Goal: Task Accomplishment & Management: Use online tool/utility

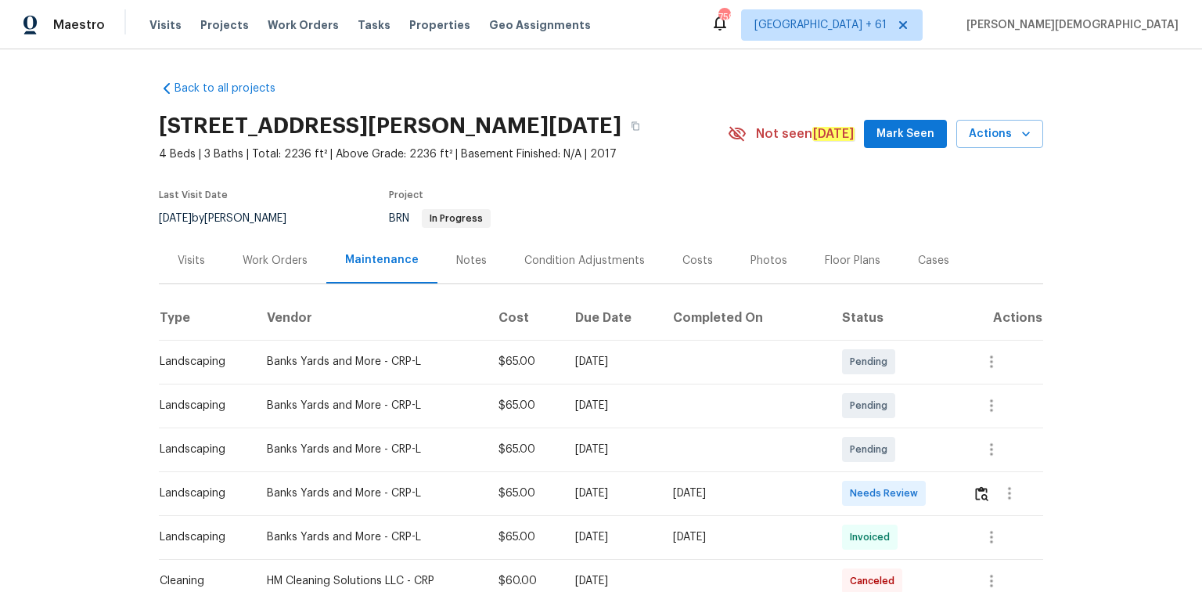
scroll to position [125, 0]
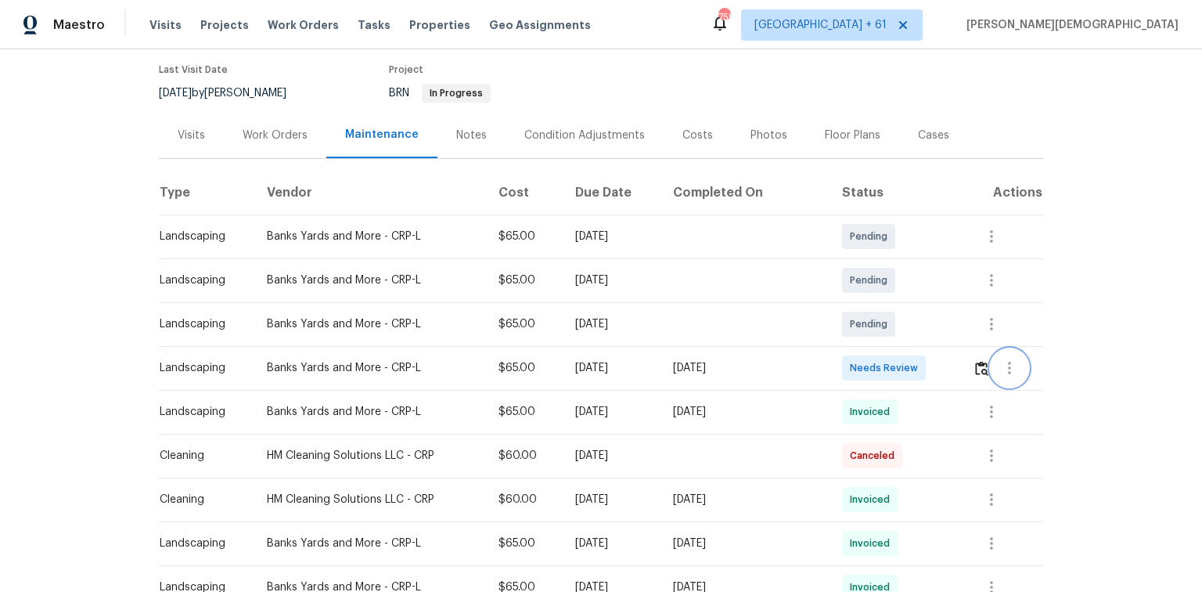
click at [855, 360] on button "button" at bounding box center [1010, 368] width 38 height 38
click at [855, 362] on div at bounding box center [601, 296] width 1202 height 592
click at [855, 362] on img "button" at bounding box center [981, 368] width 13 height 15
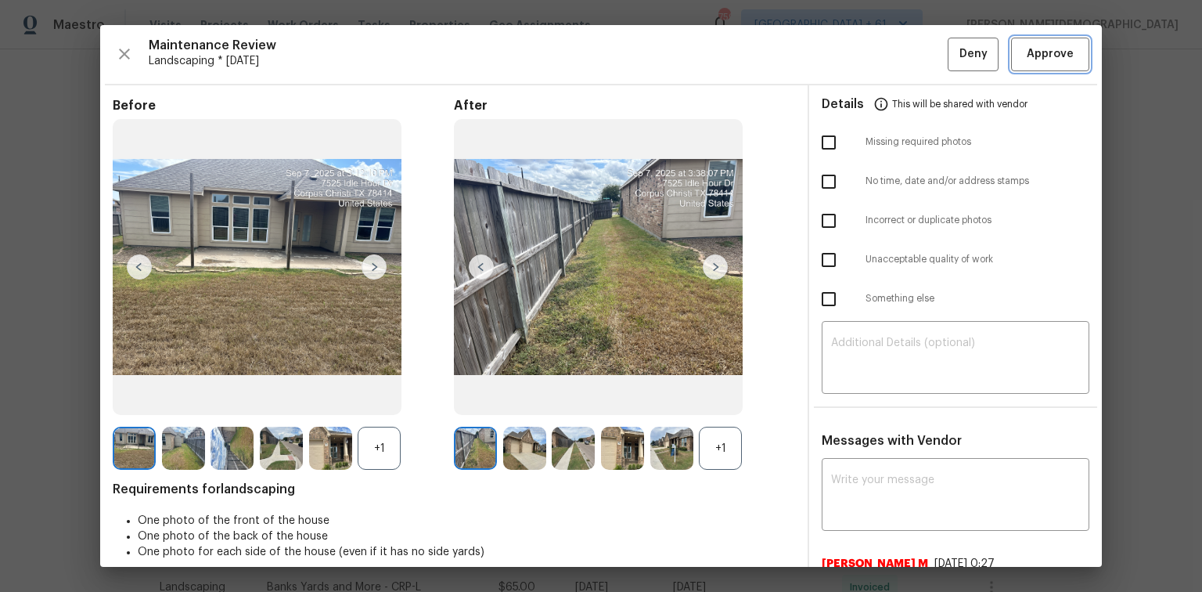
click at [855, 69] on button "Approve" at bounding box center [1050, 55] width 78 height 34
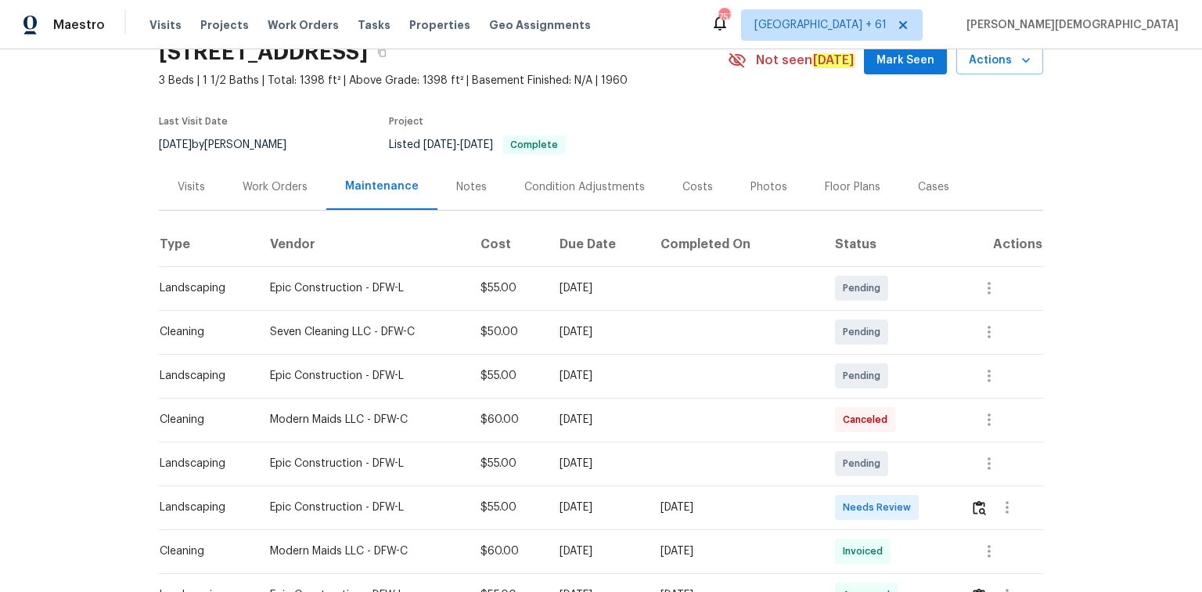
scroll to position [188, 0]
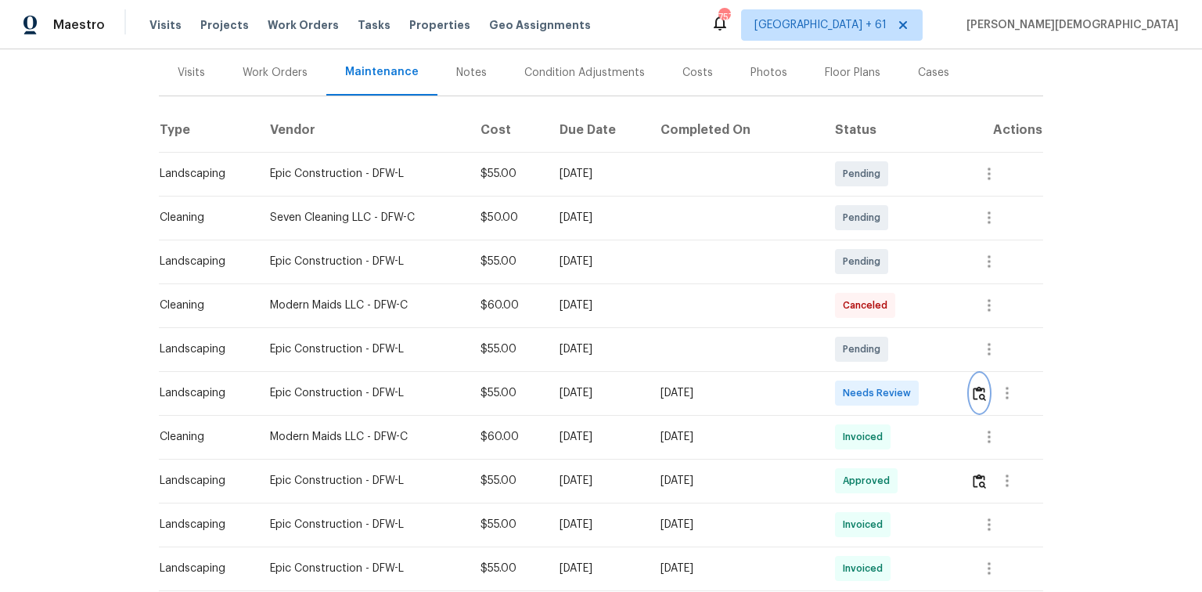
click at [855, 387] on button "button" at bounding box center [979, 393] width 18 height 38
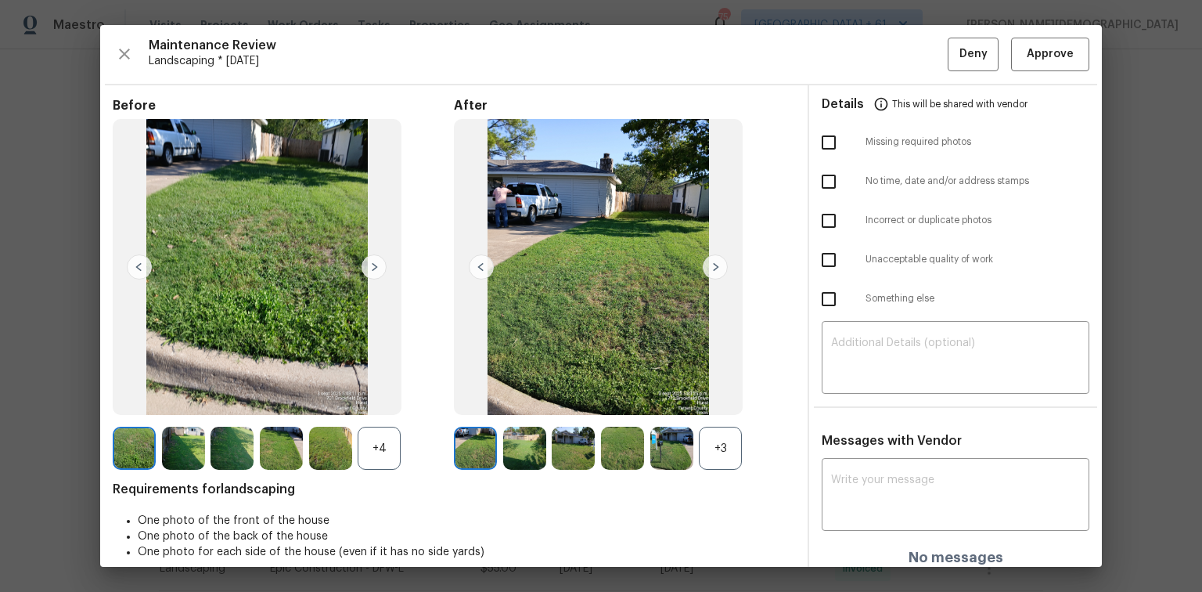
scroll to position [13, 0]
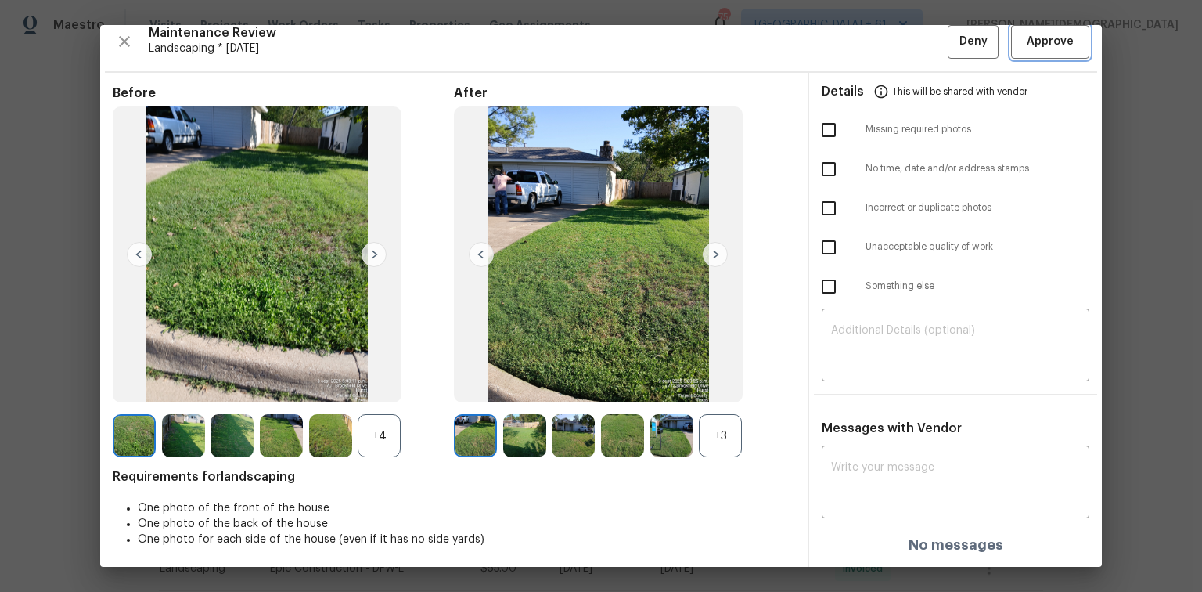
click at [855, 47] on span "Approve" at bounding box center [1050, 42] width 47 height 20
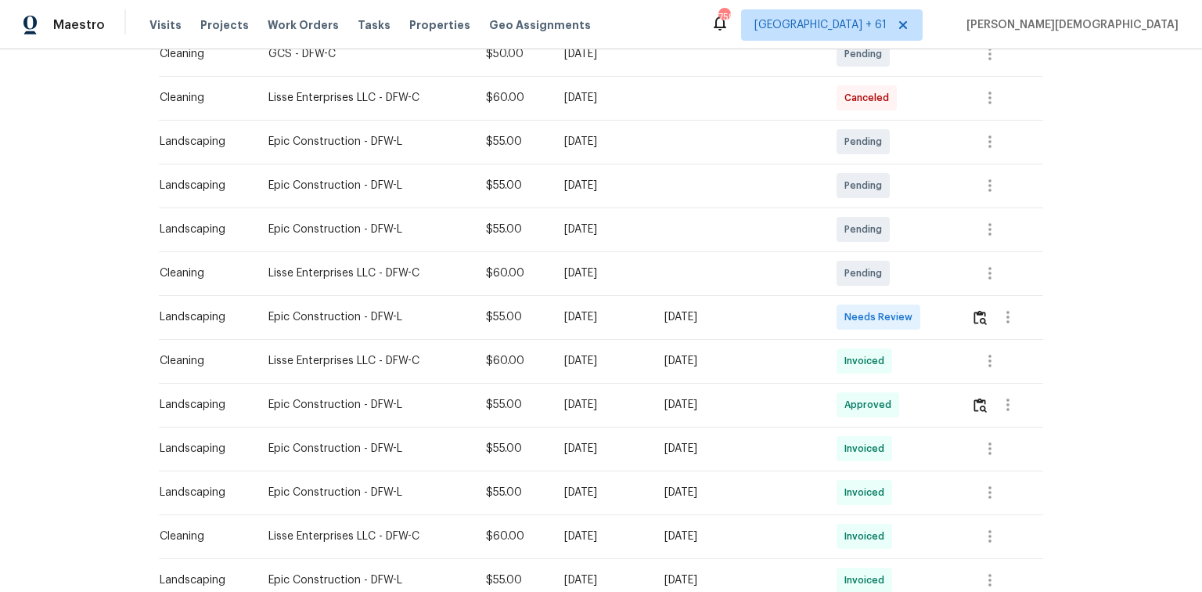
scroll to position [313, 0]
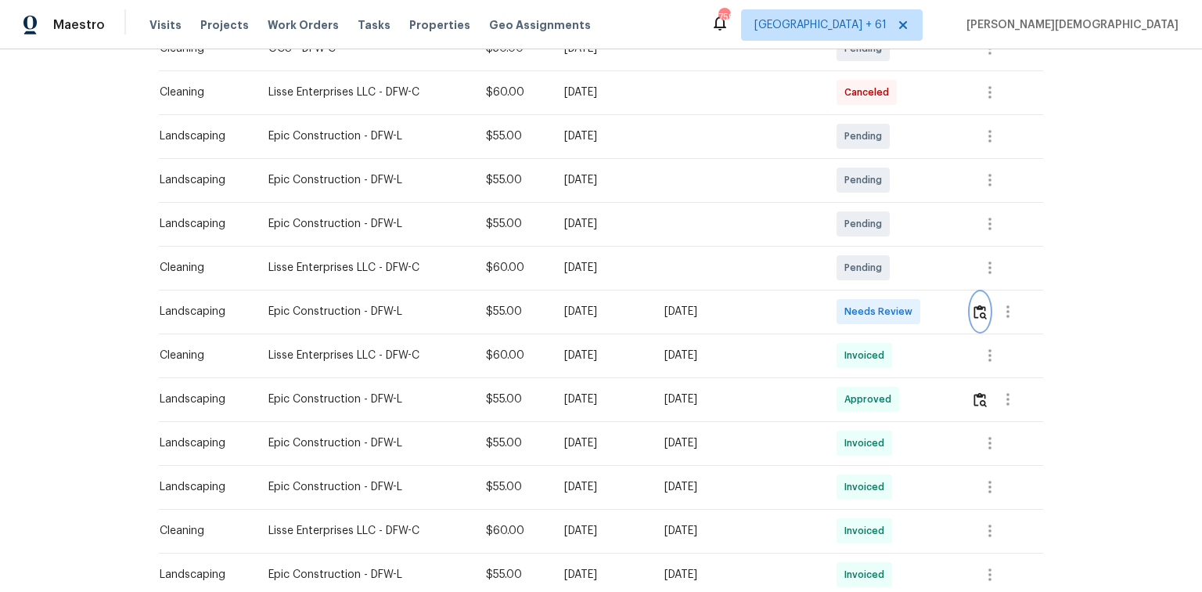
click at [855, 304] on img "button" at bounding box center [980, 311] width 13 height 15
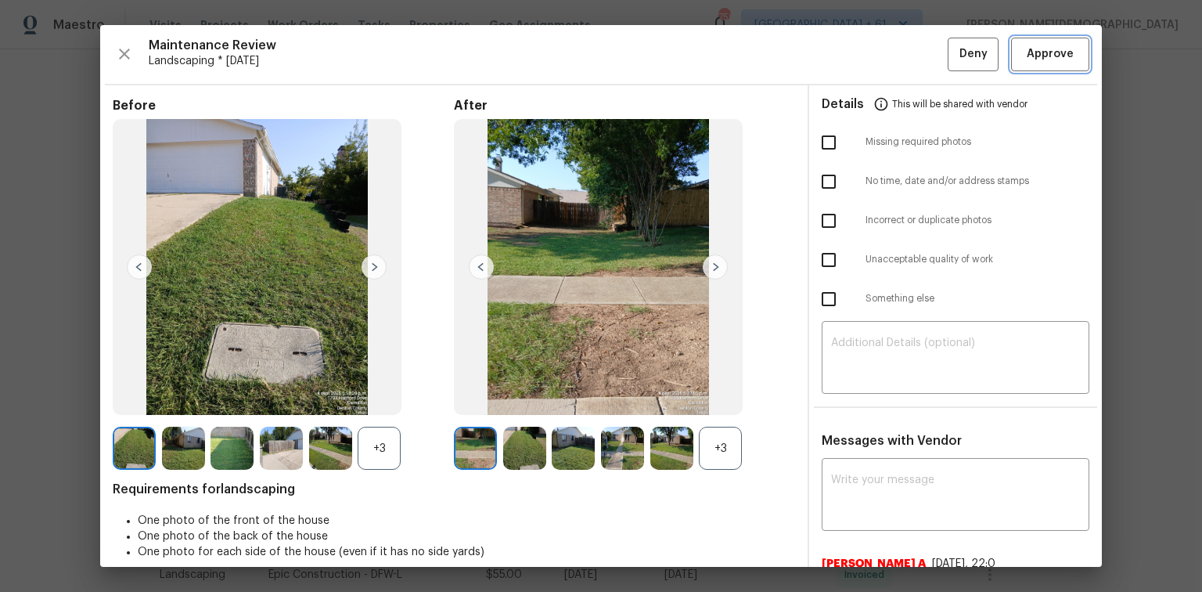
click at [855, 50] on span "Approve" at bounding box center [1050, 55] width 47 height 20
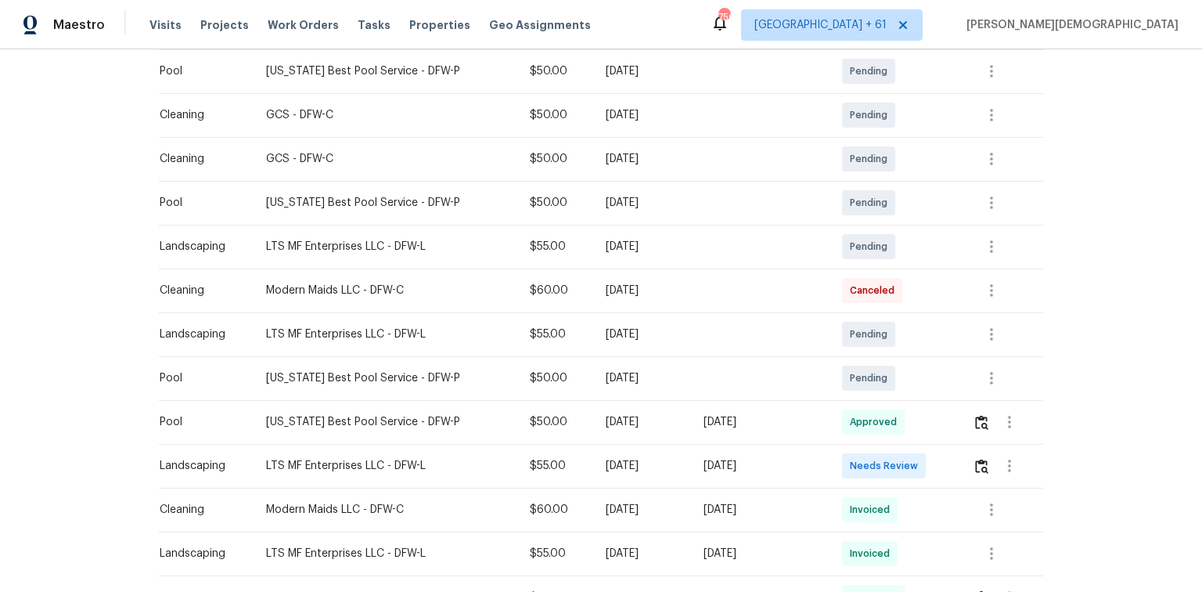
scroll to position [376, 0]
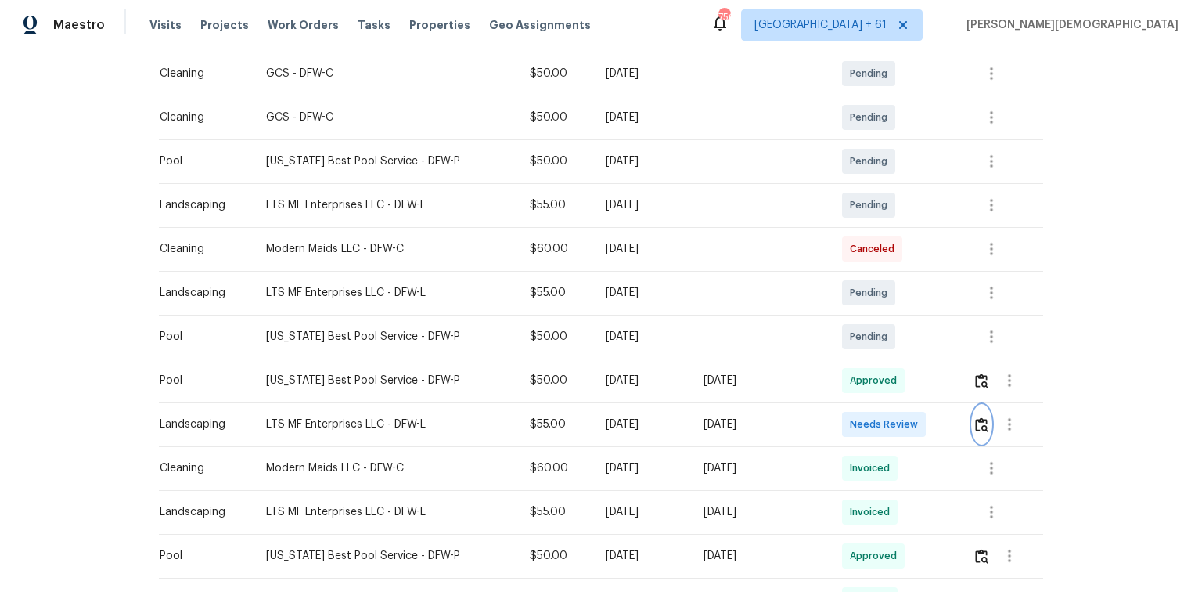
click at [855, 395] on img "button" at bounding box center [981, 424] width 13 height 15
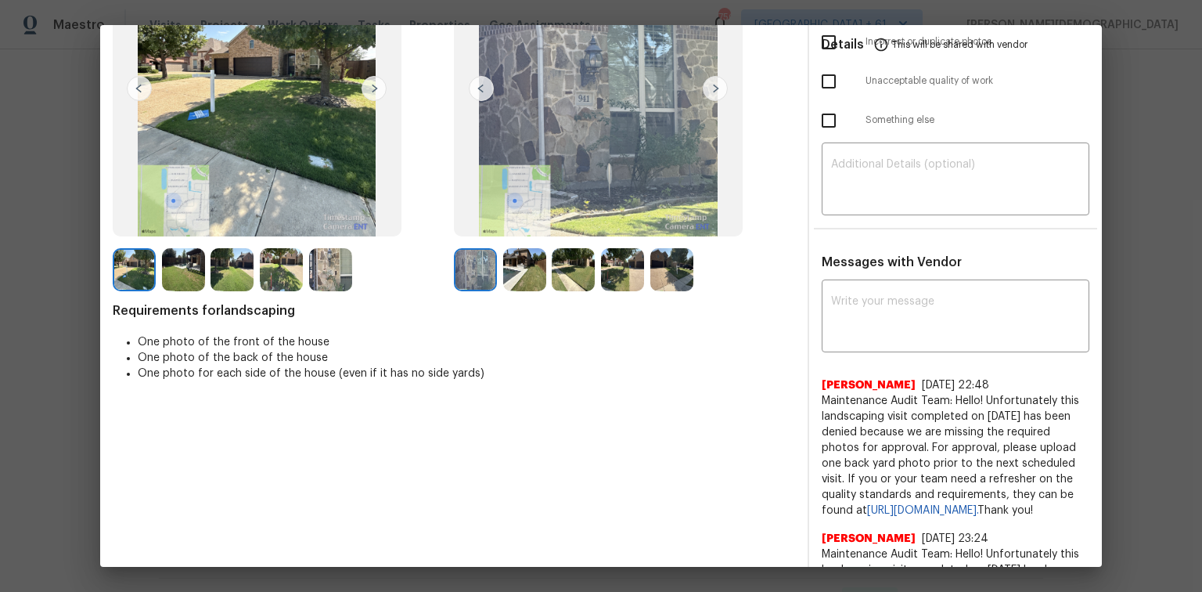
scroll to position [250, 0]
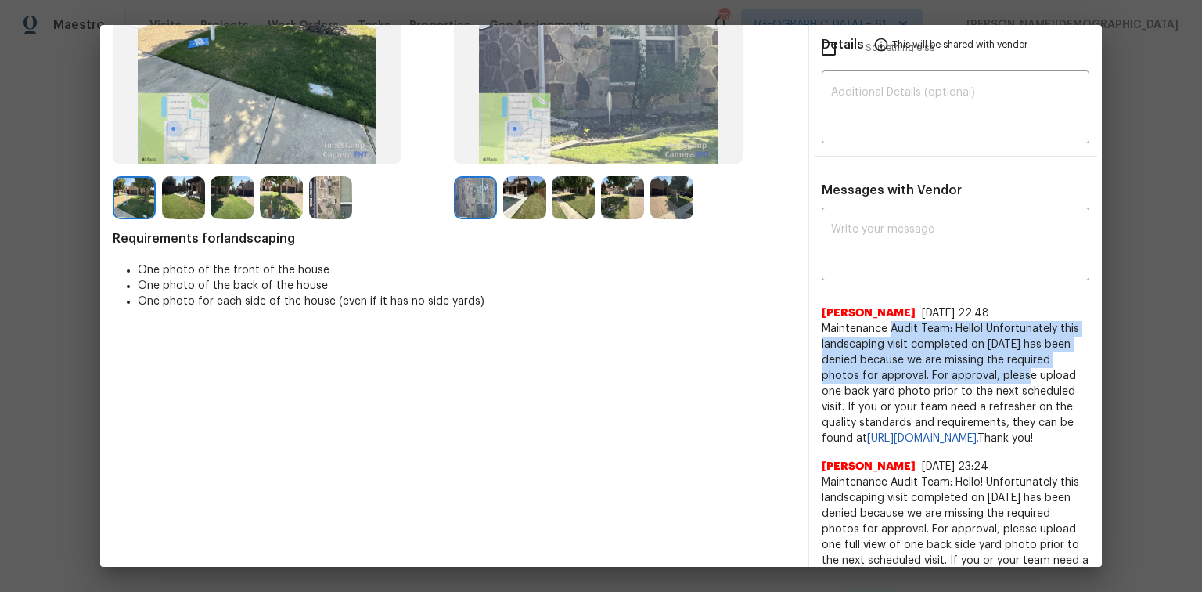
drag, startPoint x: 886, startPoint y: 315, endPoint x: 1005, endPoint y: 363, distance: 128.5
click at [855, 362] on span "Maintenance Audit Team: Hello! Unfortunately this landscaping visit completed o…" at bounding box center [956, 383] width 268 height 125
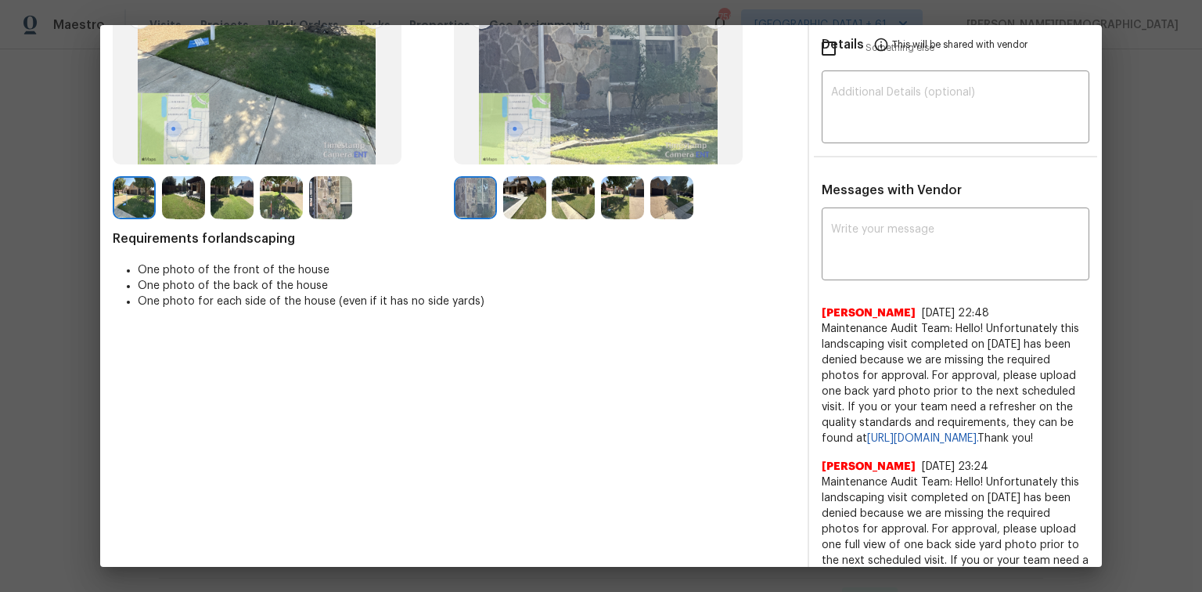
click at [855, 363] on span "Maintenance Audit Team: Hello! Unfortunately this landscaping visit completed o…" at bounding box center [956, 383] width 268 height 125
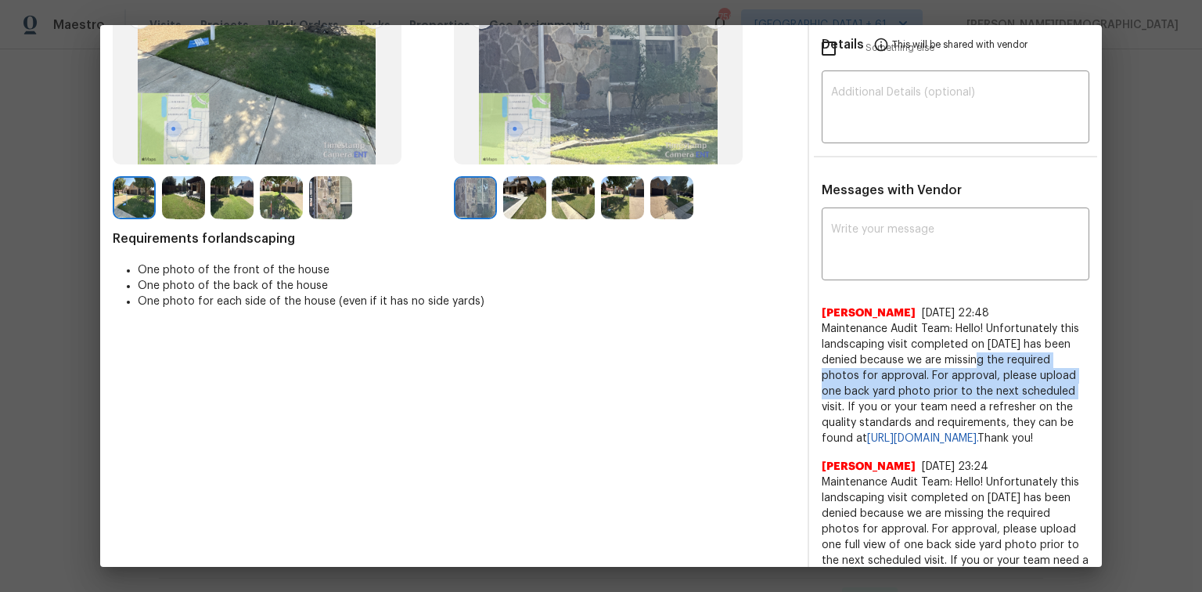
drag, startPoint x: 977, startPoint y: 348, endPoint x: 1051, endPoint y: 376, distance: 79.5
click at [855, 376] on span "Maintenance Audit Team: Hello! Unfortunately this landscaping visit completed o…" at bounding box center [956, 383] width 268 height 125
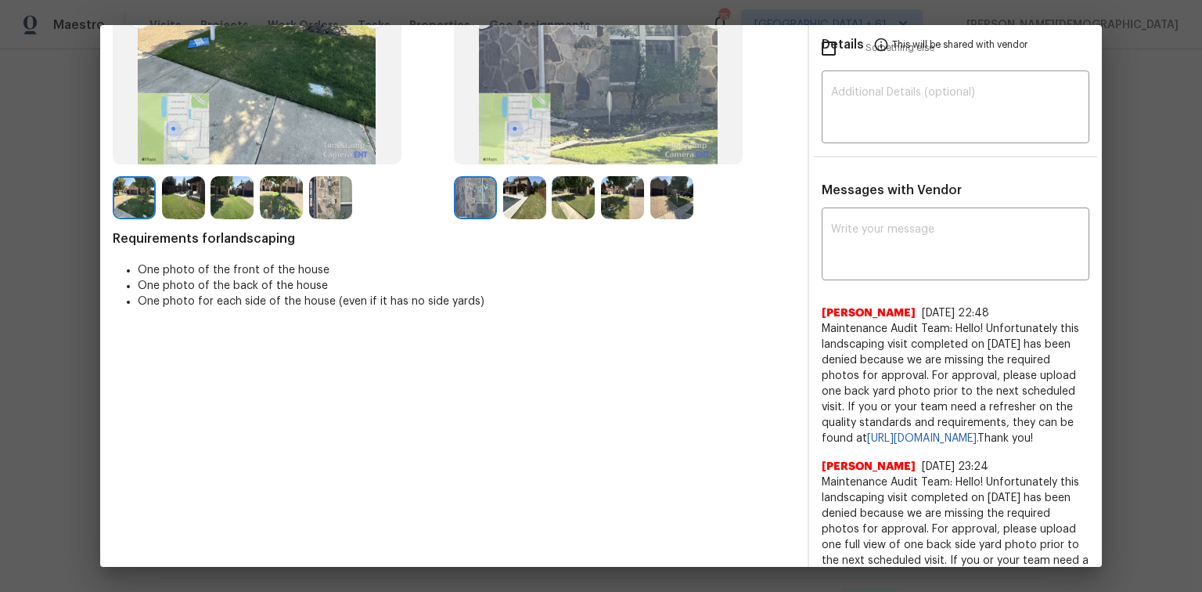
click at [855, 341] on span "Maintenance Audit Team: Hello! Unfortunately this landscaping visit completed o…" at bounding box center [956, 383] width 268 height 125
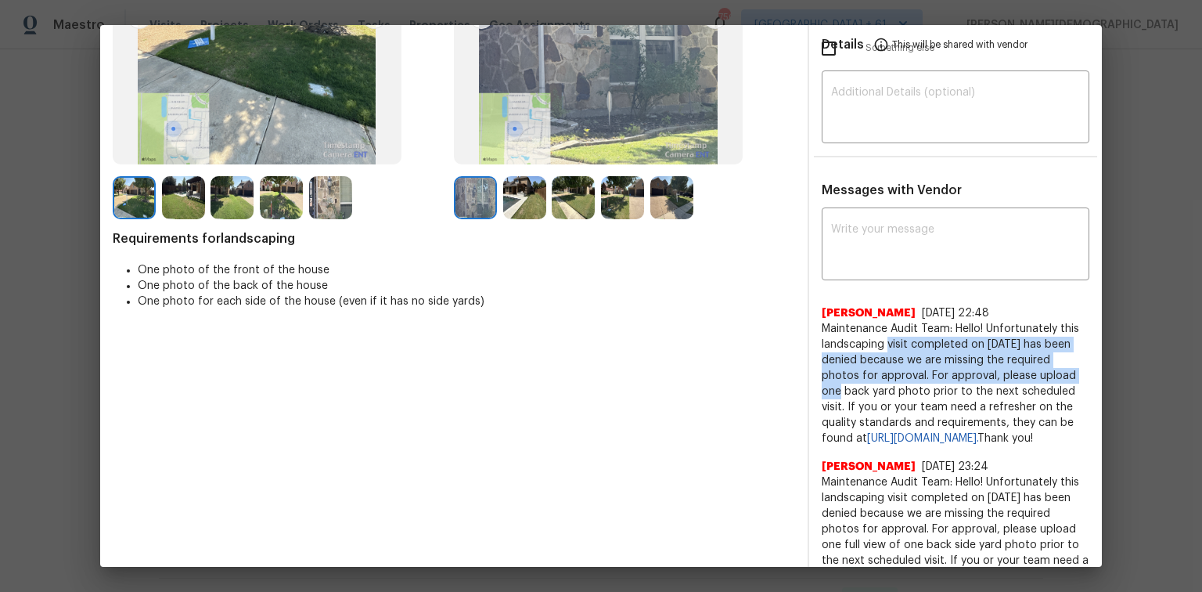
drag, startPoint x: 880, startPoint y: 333, endPoint x: 1070, endPoint y: 362, distance: 192.4
click at [855, 362] on span "Maintenance Audit Team: Hello! Unfortunately this landscaping visit completed o…" at bounding box center [956, 383] width 268 height 125
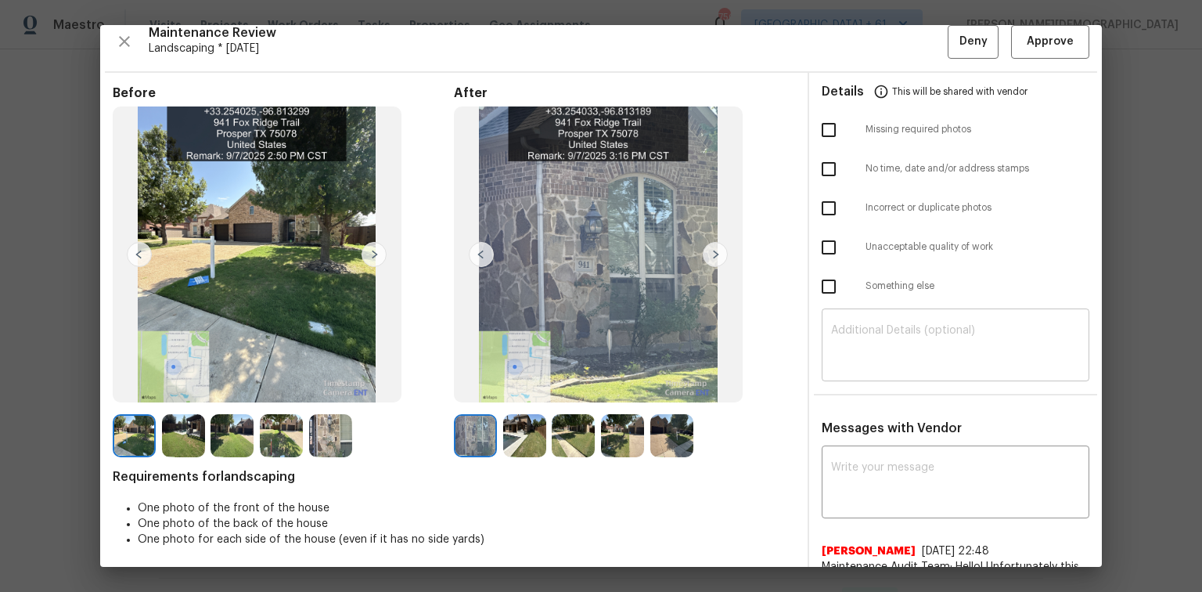
scroll to position [0, 0]
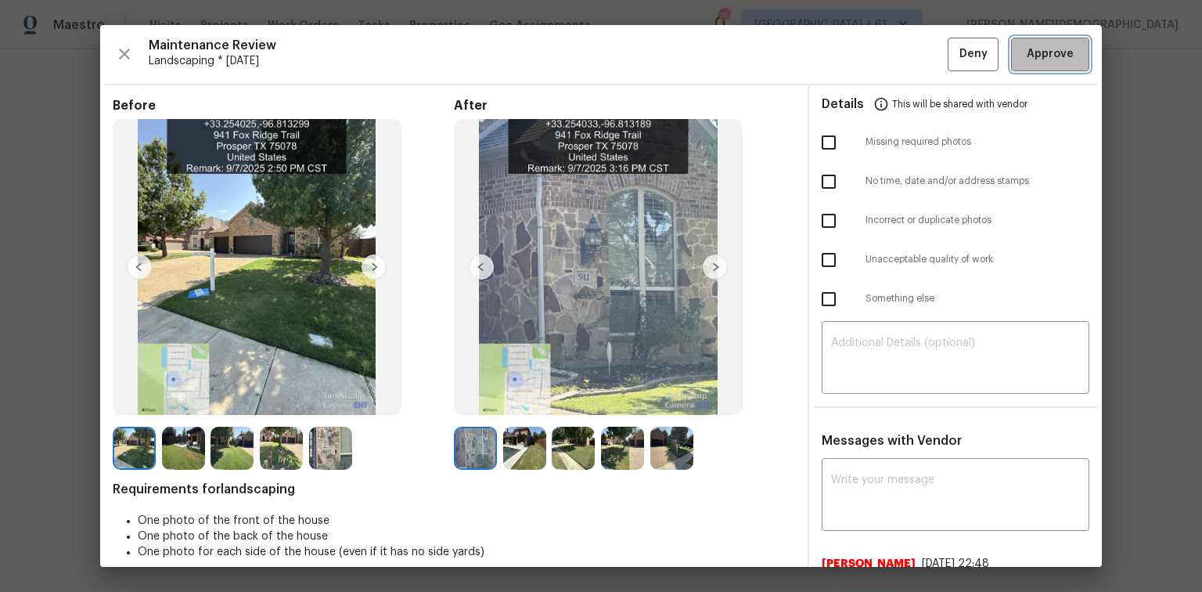
click at [855, 59] on span "Approve" at bounding box center [1050, 55] width 47 height 20
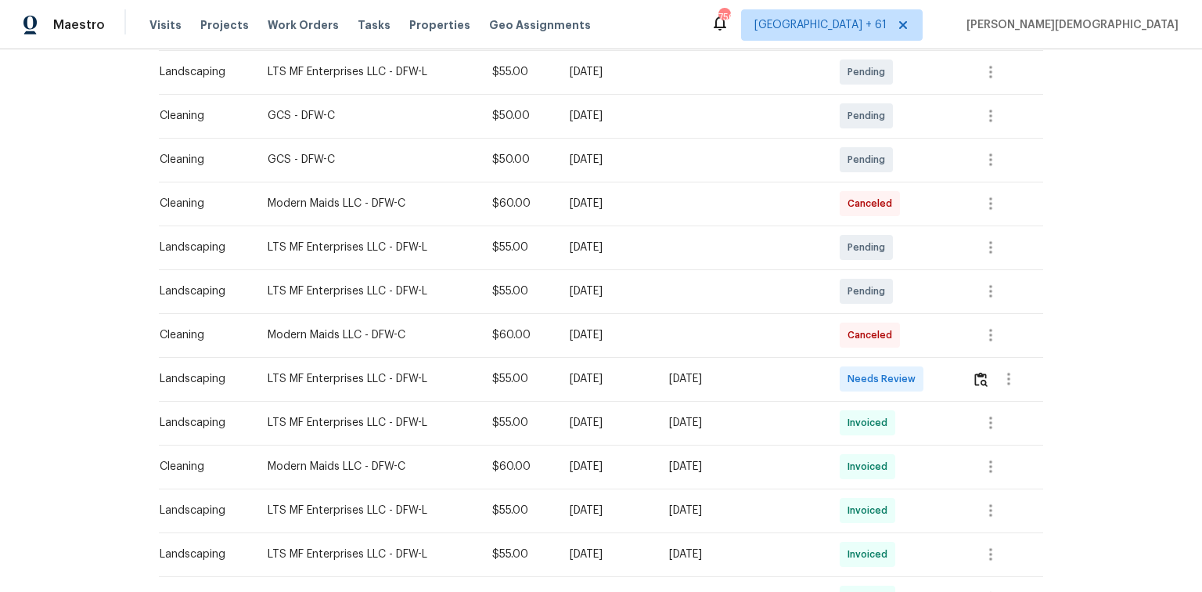
scroll to position [376, 0]
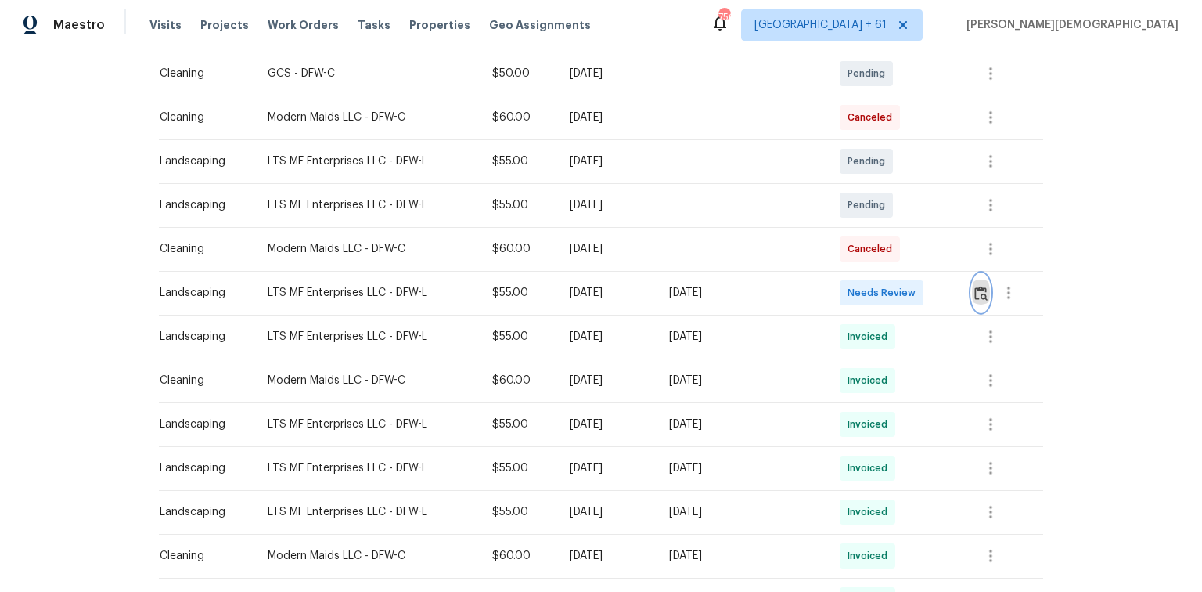
click at [855, 290] on img "button" at bounding box center [980, 293] width 13 height 15
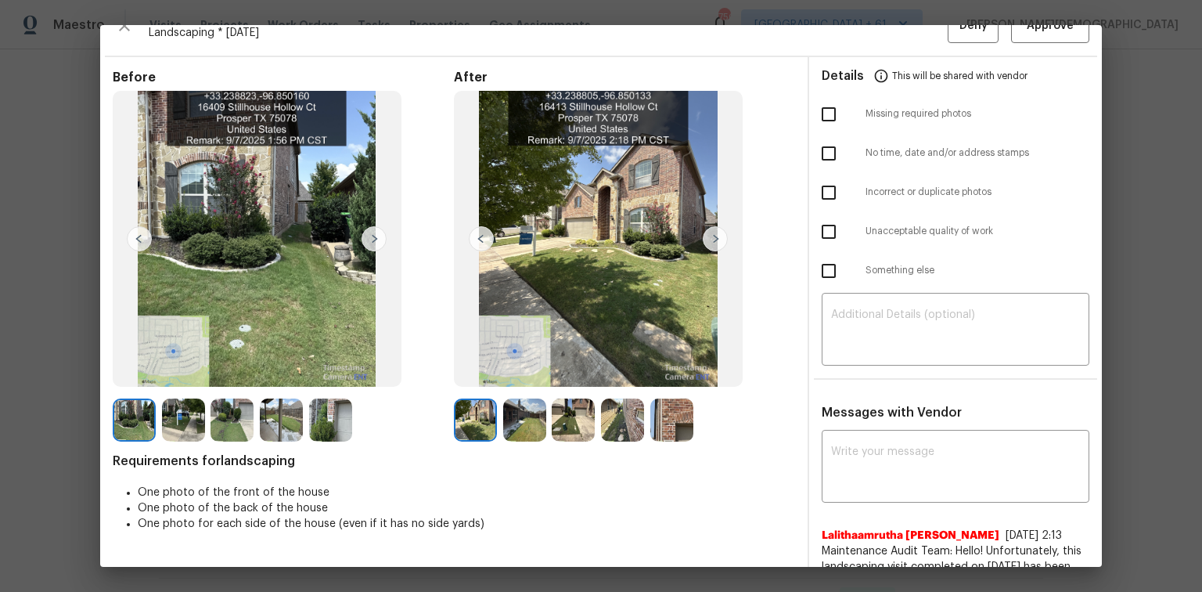
scroll to position [0, 0]
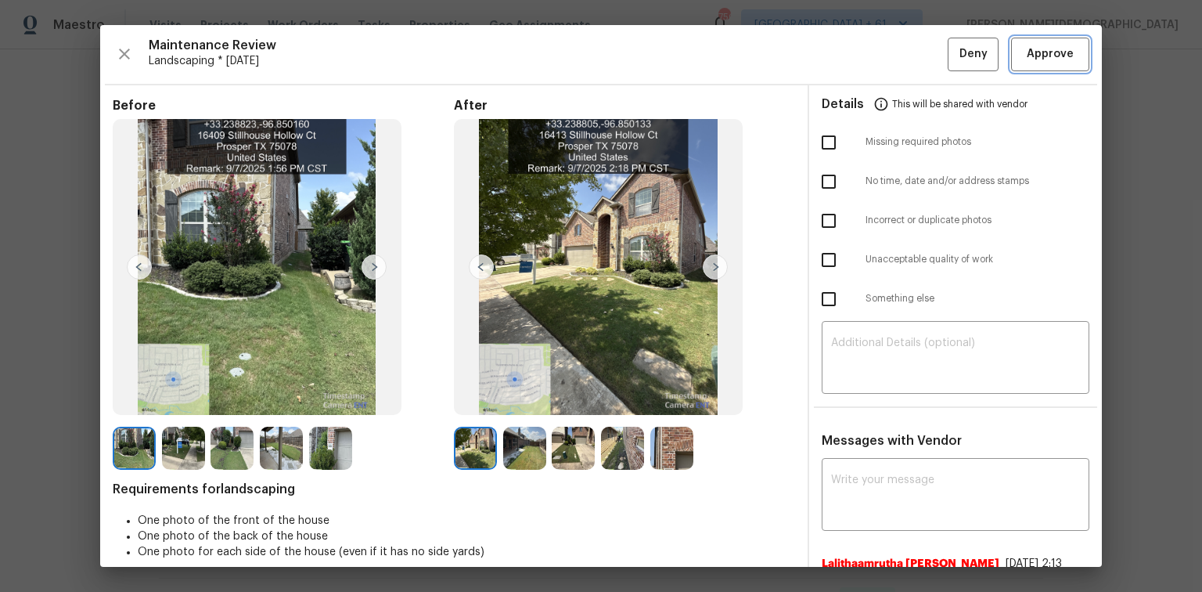
click at [855, 59] on span "Approve" at bounding box center [1050, 55] width 47 height 20
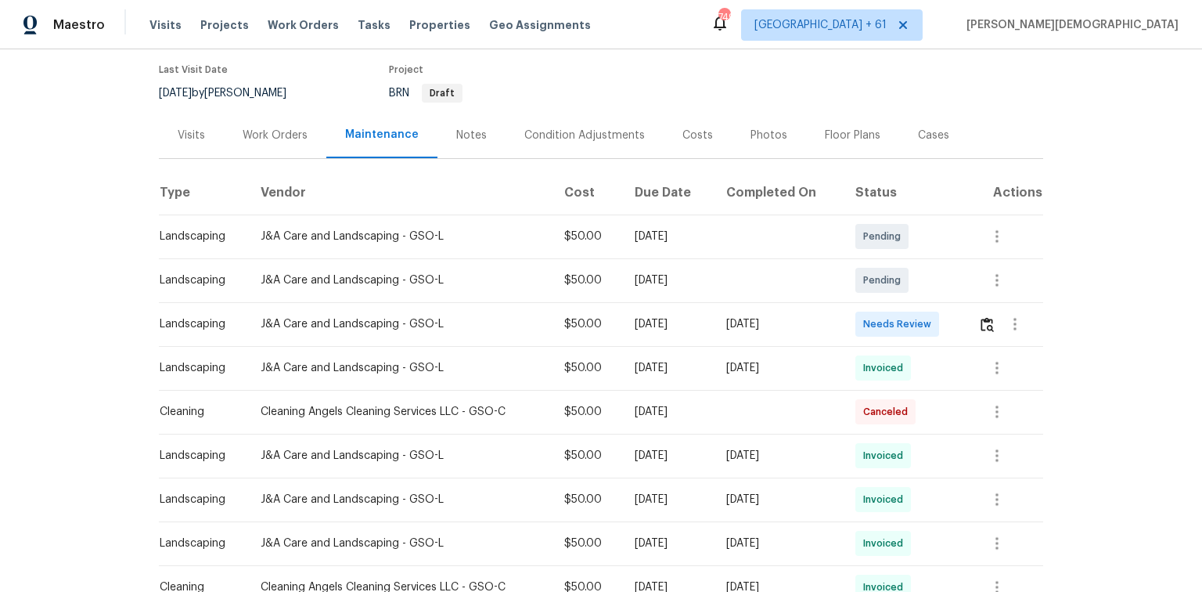
scroll to position [188, 0]
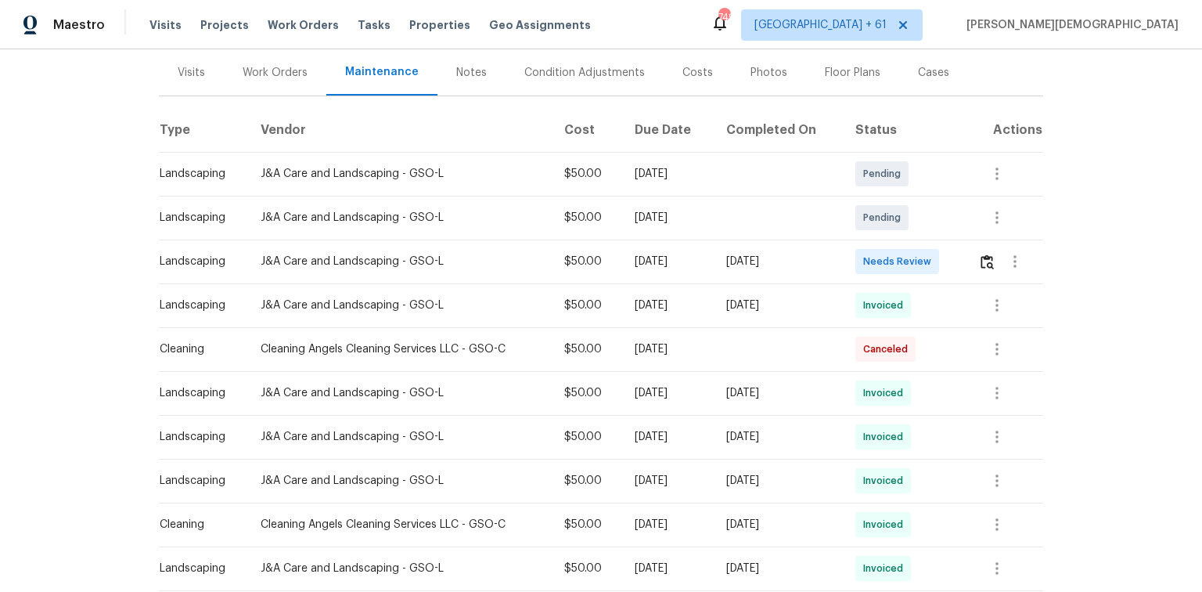
click at [855, 257] on td at bounding box center [1004, 261] width 77 height 44
click at [855, 259] on img "button" at bounding box center [987, 261] width 13 height 15
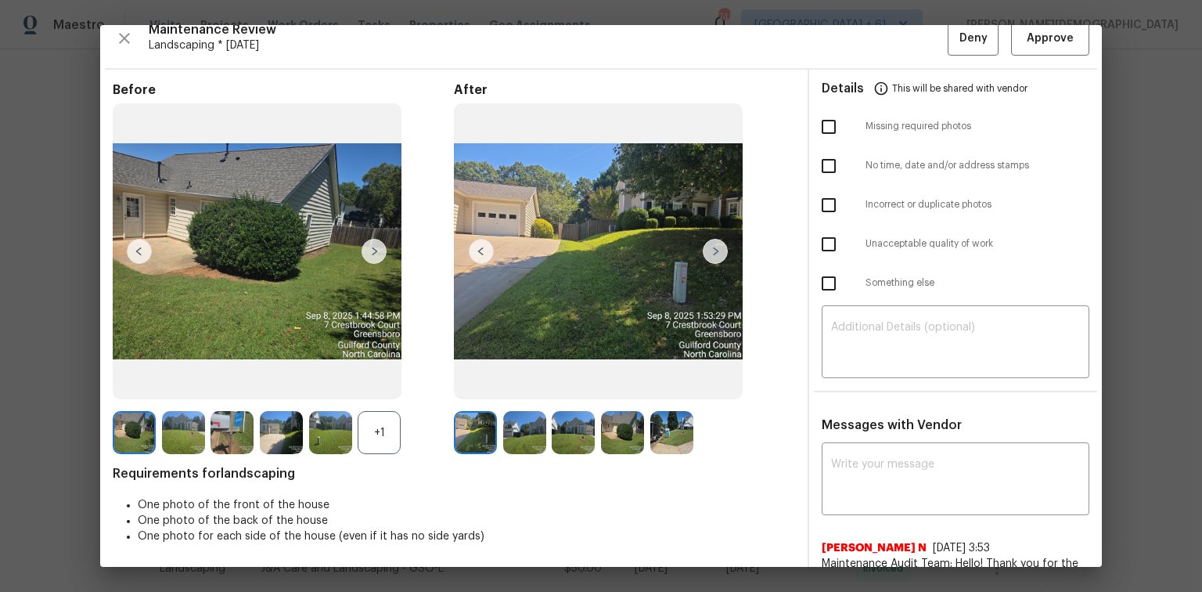
scroll to position [0, 0]
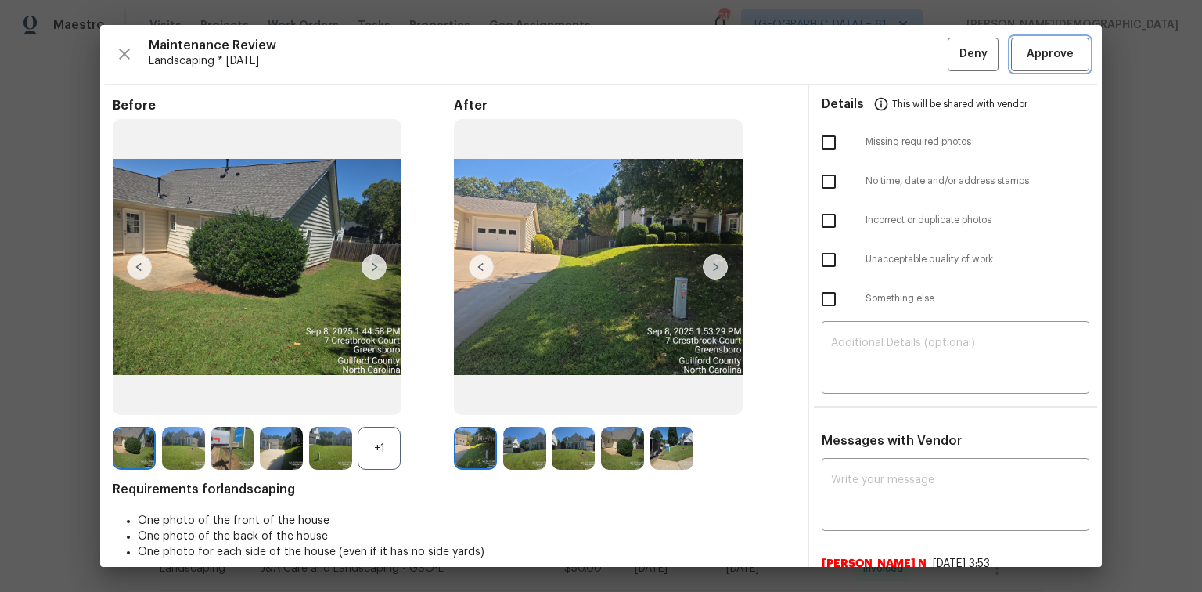
click at [855, 50] on span "Approve" at bounding box center [1050, 55] width 47 height 20
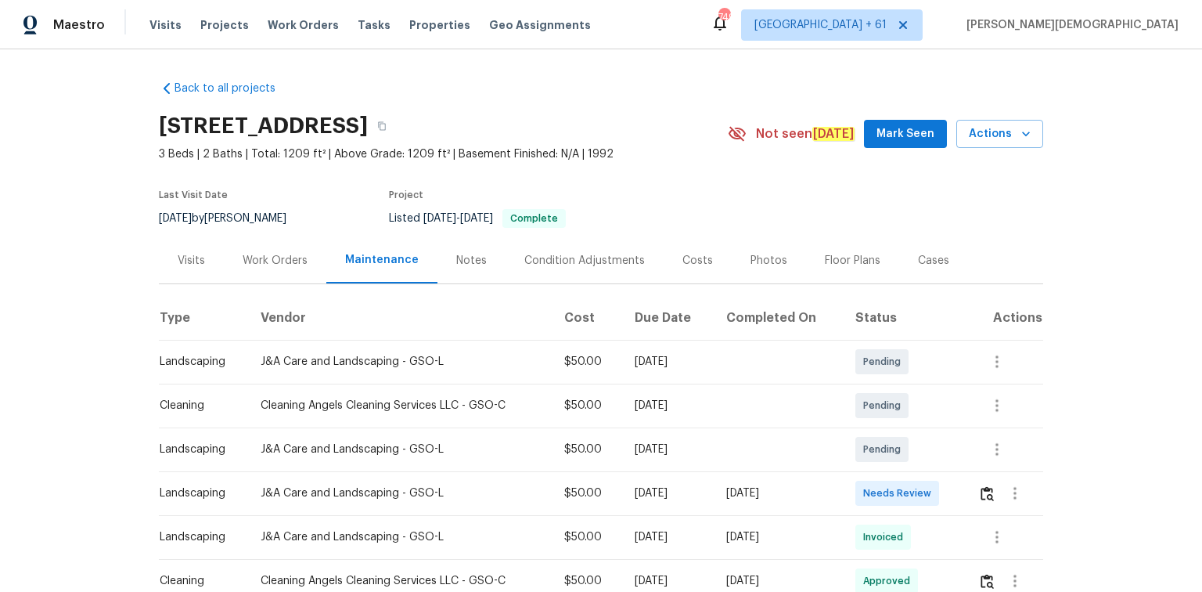
scroll to position [188, 0]
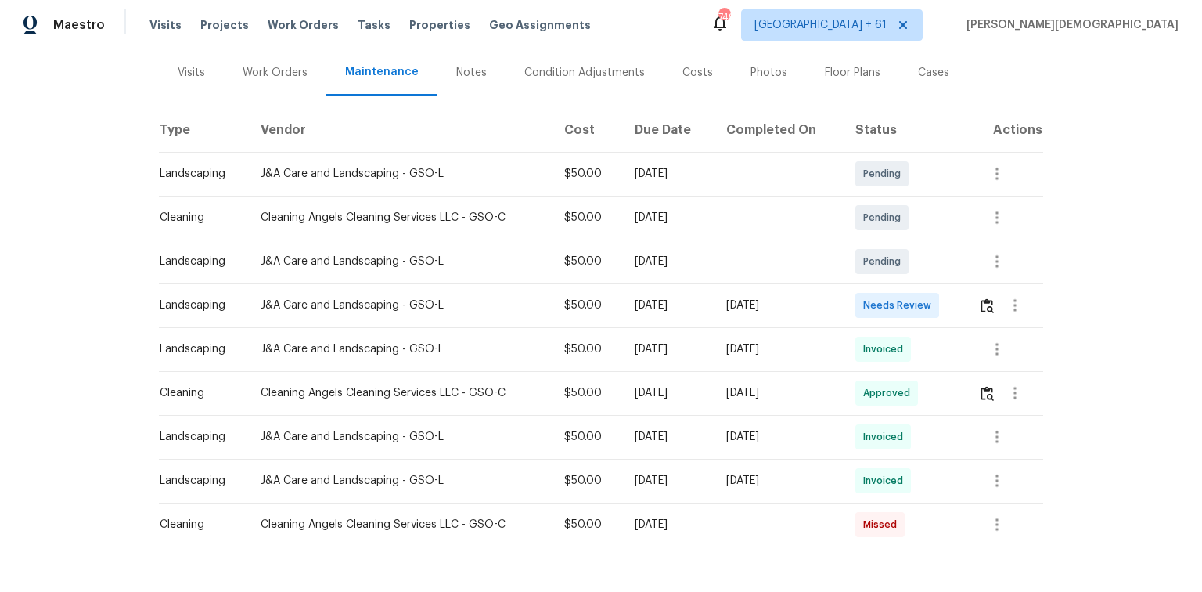
click at [855, 291] on td at bounding box center [1004, 305] width 77 height 44
click at [855, 298] on img "button" at bounding box center [987, 305] width 13 height 15
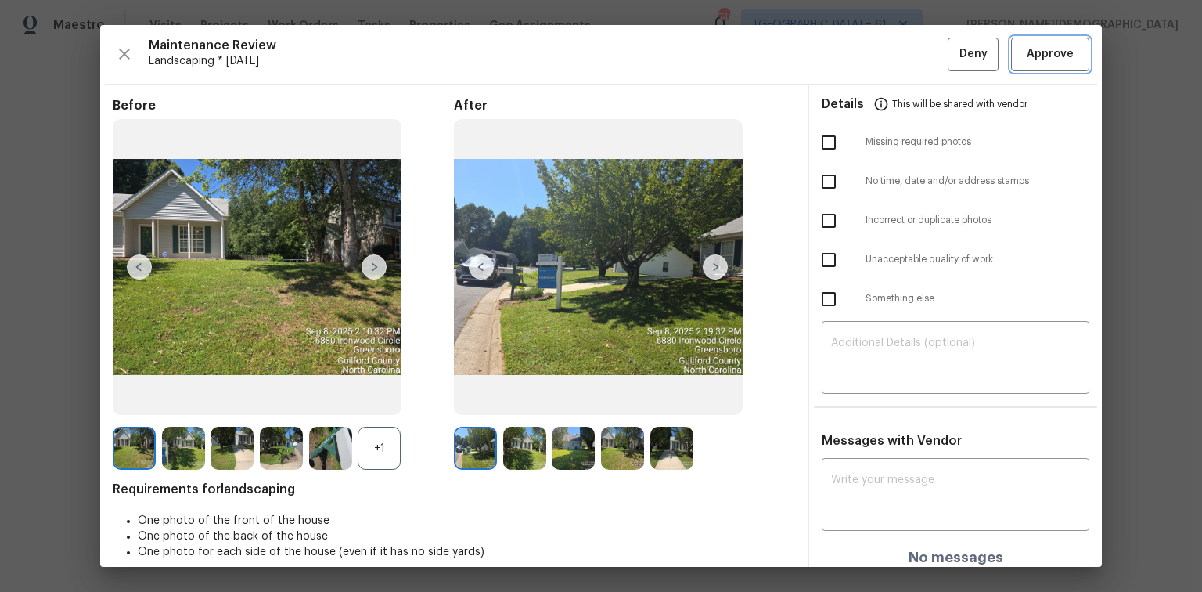
click at [855, 53] on span "Approve" at bounding box center [1050, 55] width 47 height 20
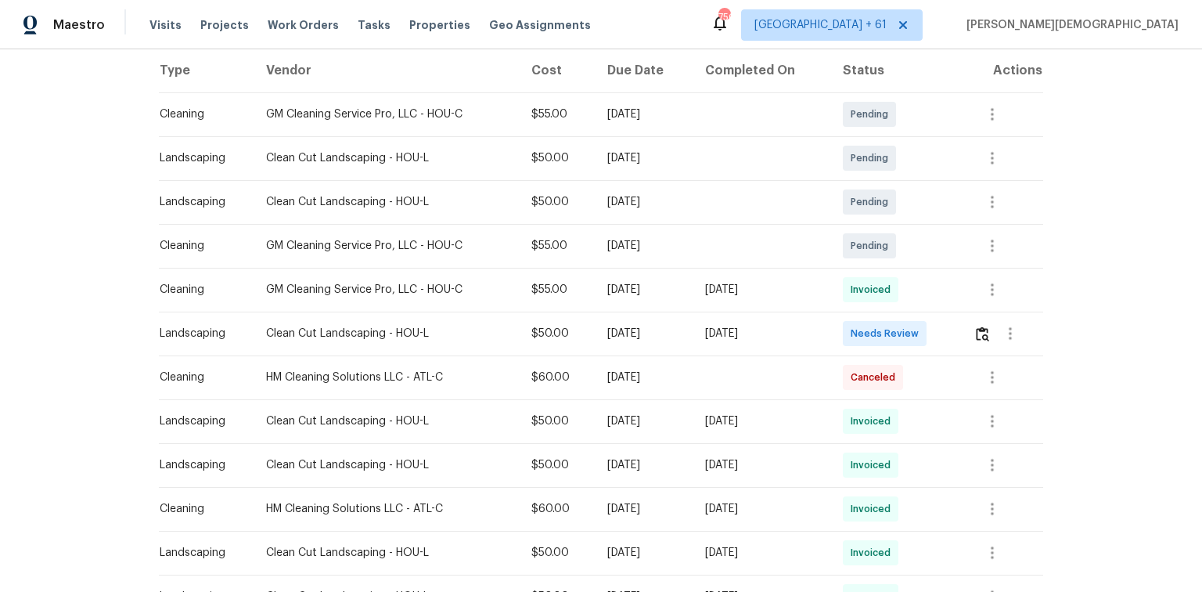
scroll to position [376, 0]
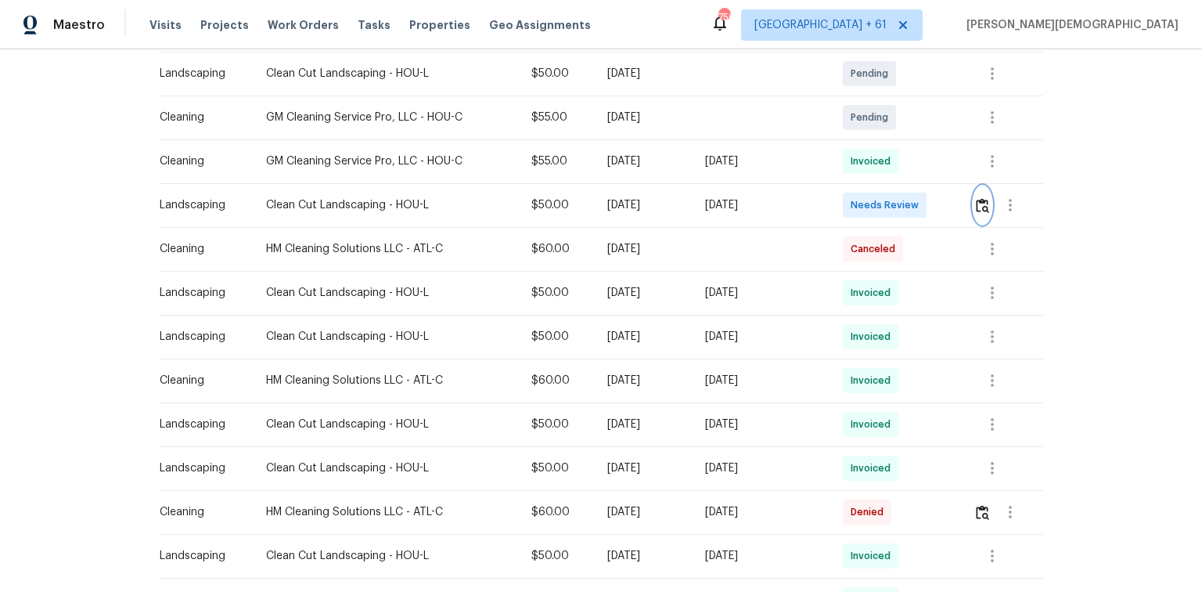
click at [976, 203] on img "button" at bounding box center [982, 205] width 13 height 15
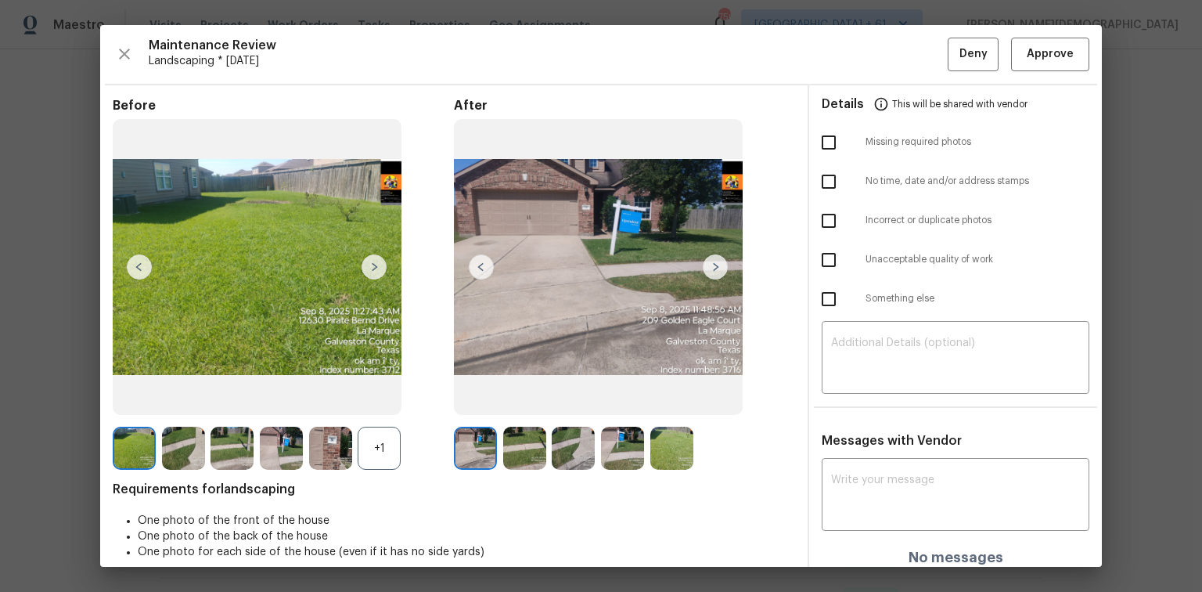
click at [1020, 74] on div "Maintenance Review Landscaping * [DATE] Deny Approve Before +1 After Requiremen…" at bounding box center [601, 296] width 1002 height 542
click at [1036, 59] on span "Approve" at bounding box center [1050, 55] width 47 height 20
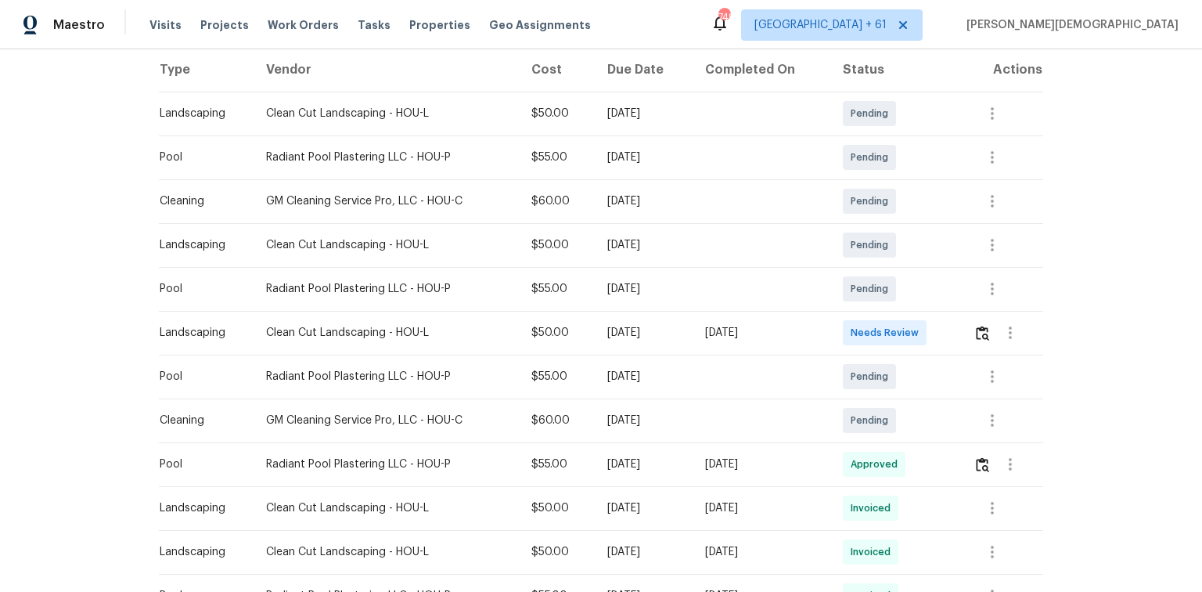
scroll to position [250, 0]
click at [855, 326] on img "button" at bounding box center [982, 330] width 13 height 15
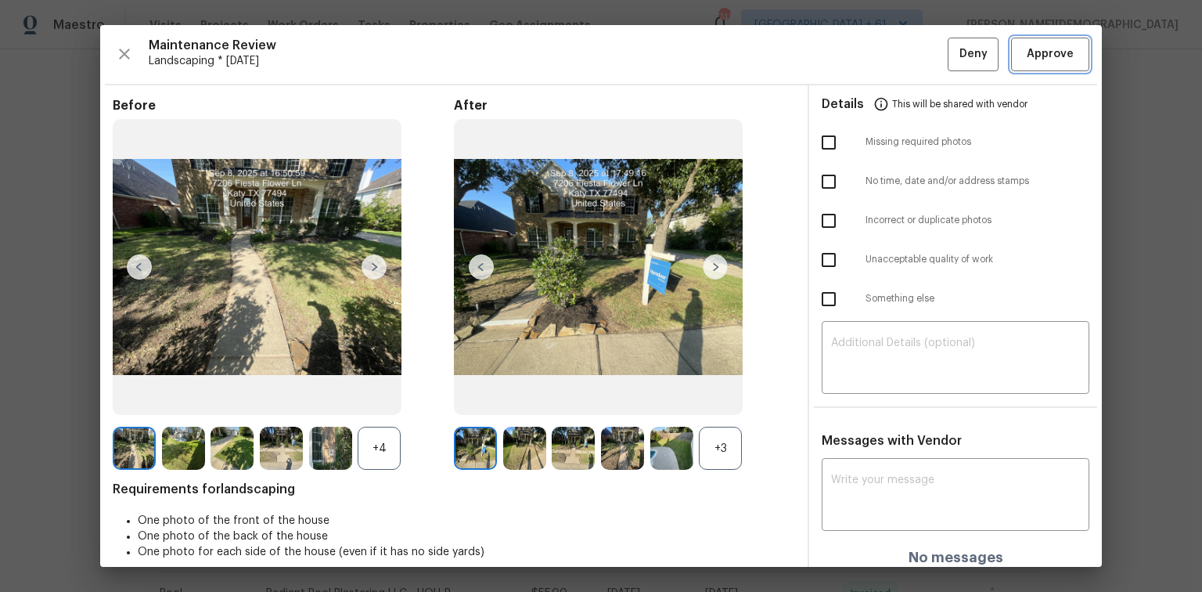
click at [855, 58] on span "Approve" at bounding box center [1050, 55] width 47 height 20
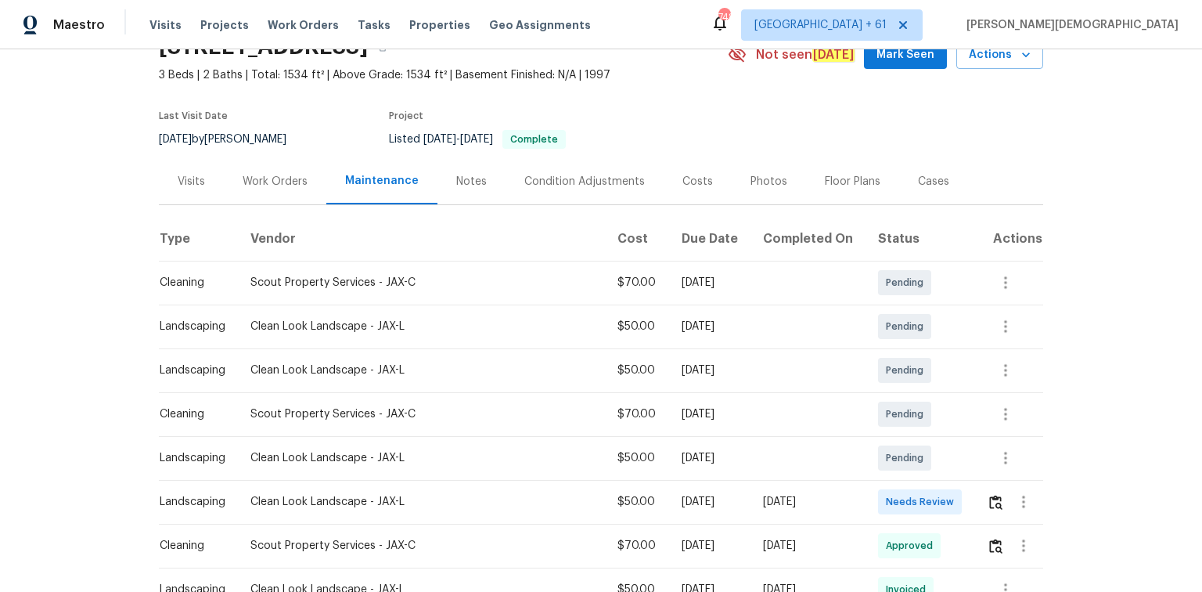
scroll to position [125, 0]
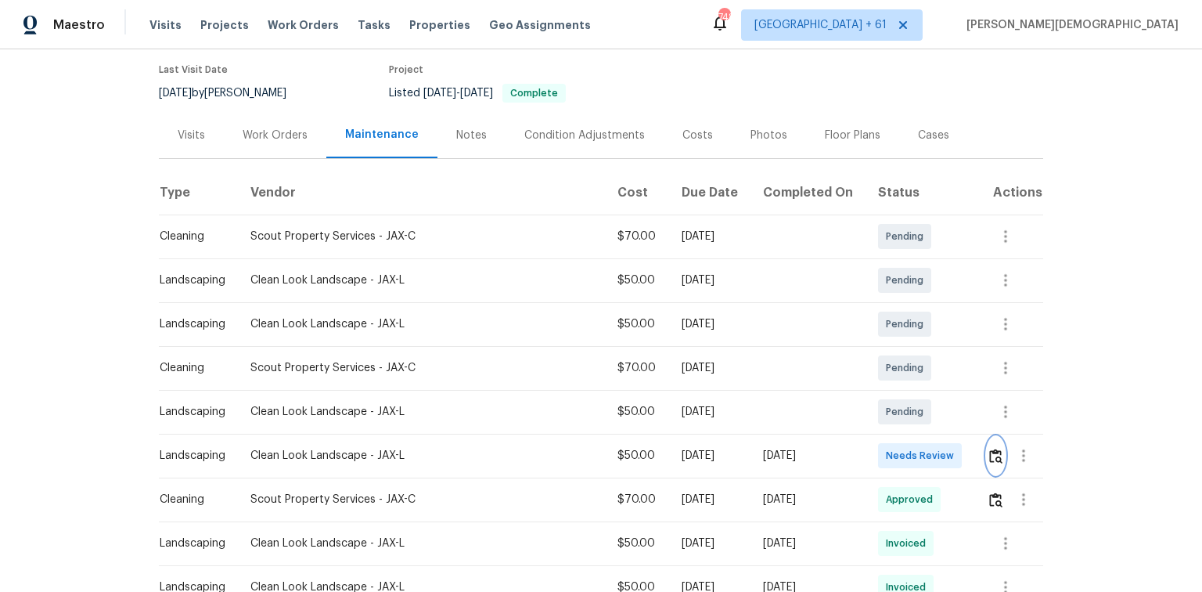
click at [855, 395] on img "button" at bounding box center [995, 455] width 13 height 15
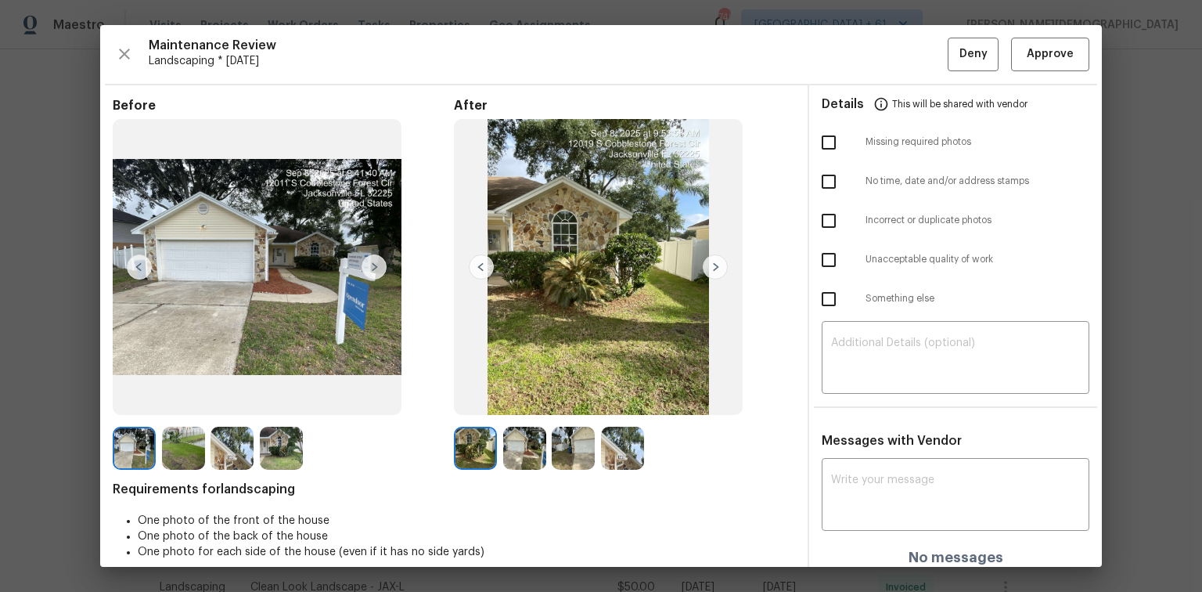
click at [232, 395] on span "Requirements for landscaping" at bounding box center [454, 489] width 682 height 16
copy span "landscaping"
click at [855, 395] on textarea at bounding box center [955, 496] width 249 height 44
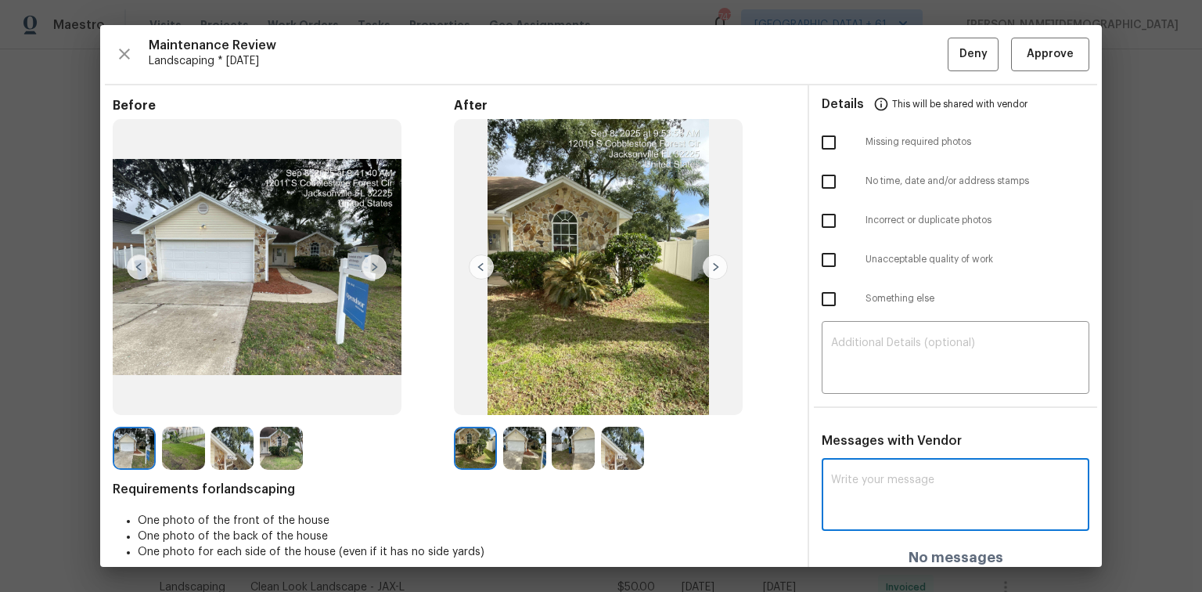
paste textarea "Maintenance Audit Team: Hello! Unfortunately, this landscaping visit completed …"
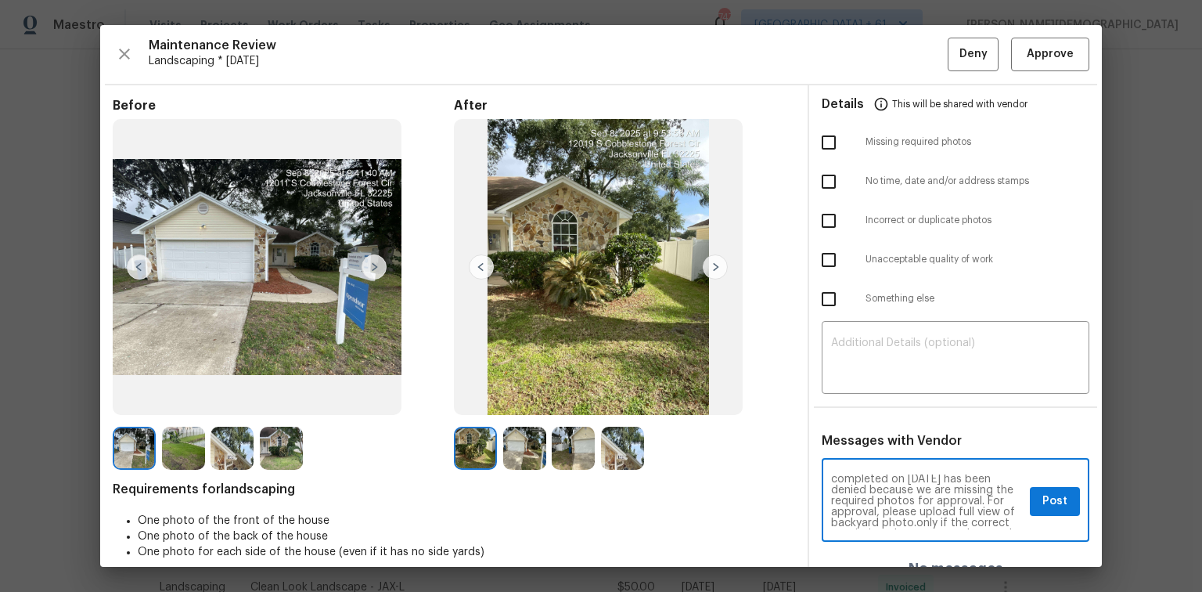
scroll to position [0, 0]
type textarea "Maintenance Audit Team: Hello! Unfortunately, this landscaping visit completed …"
click at [851, 357] on textarea at bounding box center [955, 359] width 249 height 44
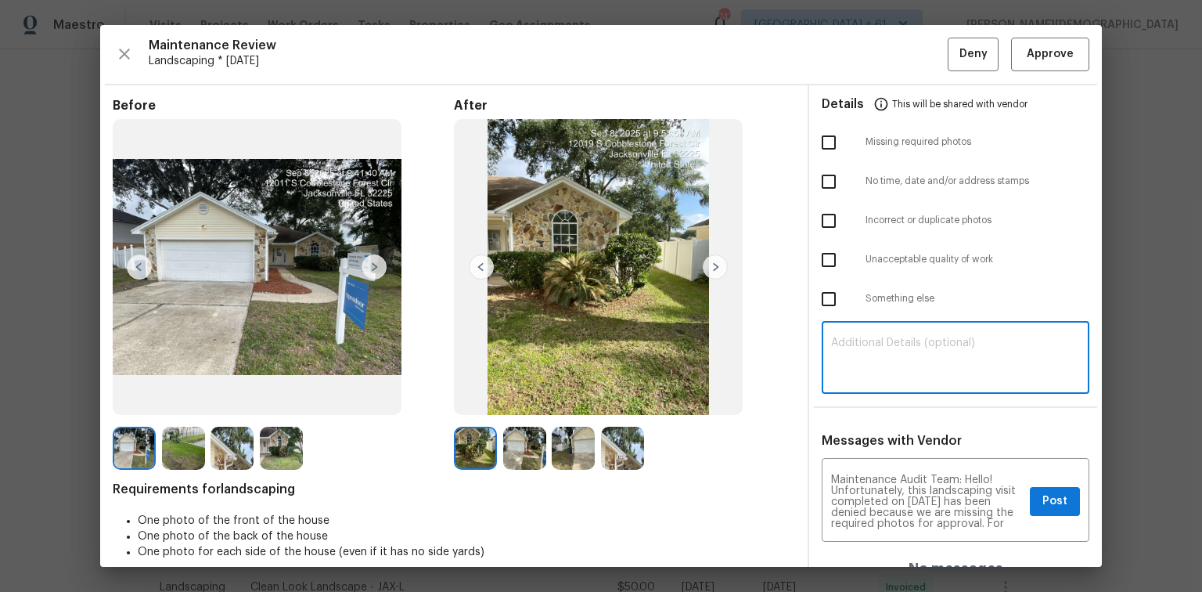
paste textarea "Maintenance Audit Team: Hello! Unfortunately, this landscaping visit completed …"
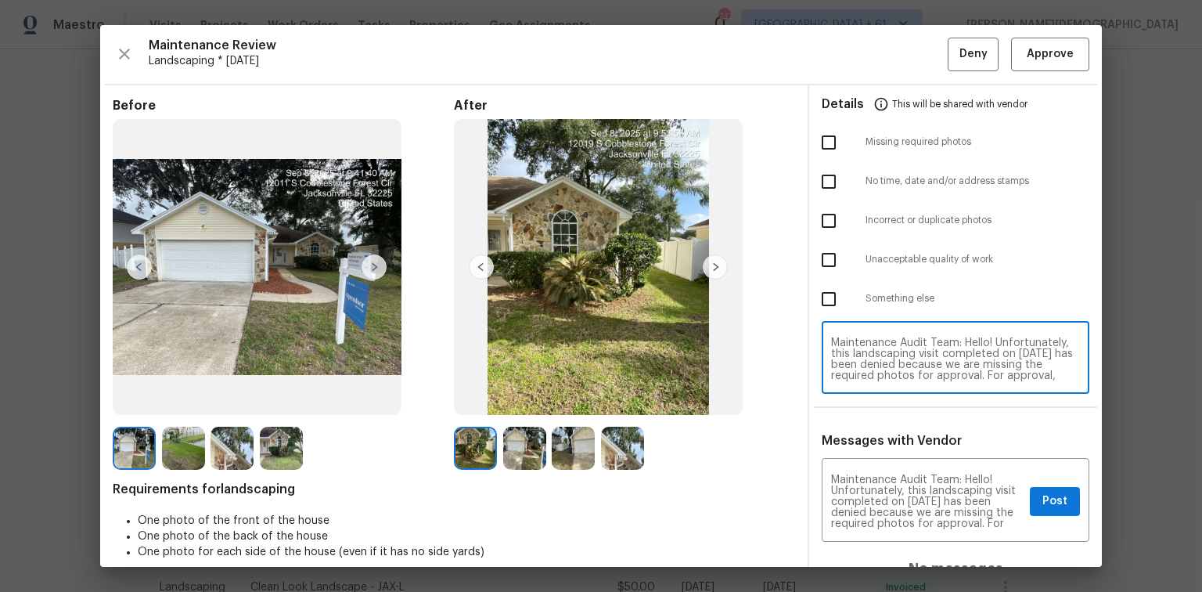
scroll to position [131, 0]
type textarea "Maintenance Audit Team: Hello! Unfortunately, this landscaping visit completed …"
click at [855, 395] on button "Post" at bounding box center [1055, 501] width 50 height 29
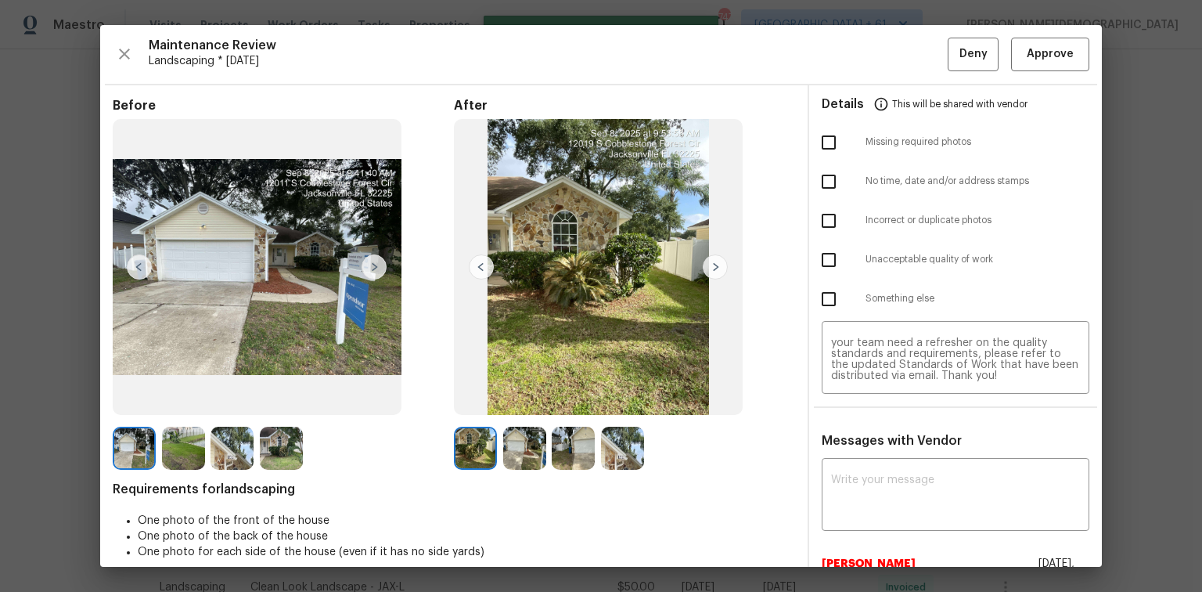
click at [822, 144] on input "checkbox" at bounding box center [828, 142] width 33 height 33
checkbox input "true"
click at [855, 57] on span "Deny" at bounding box center [973, 55] width 28 height 20
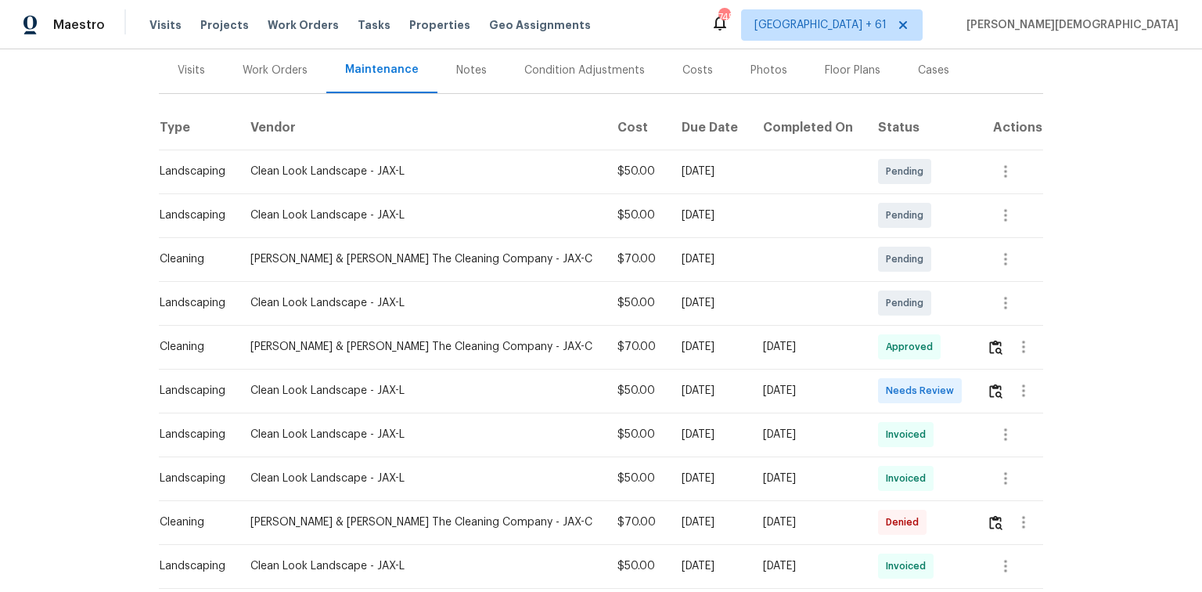
scroll to position [250, 0]
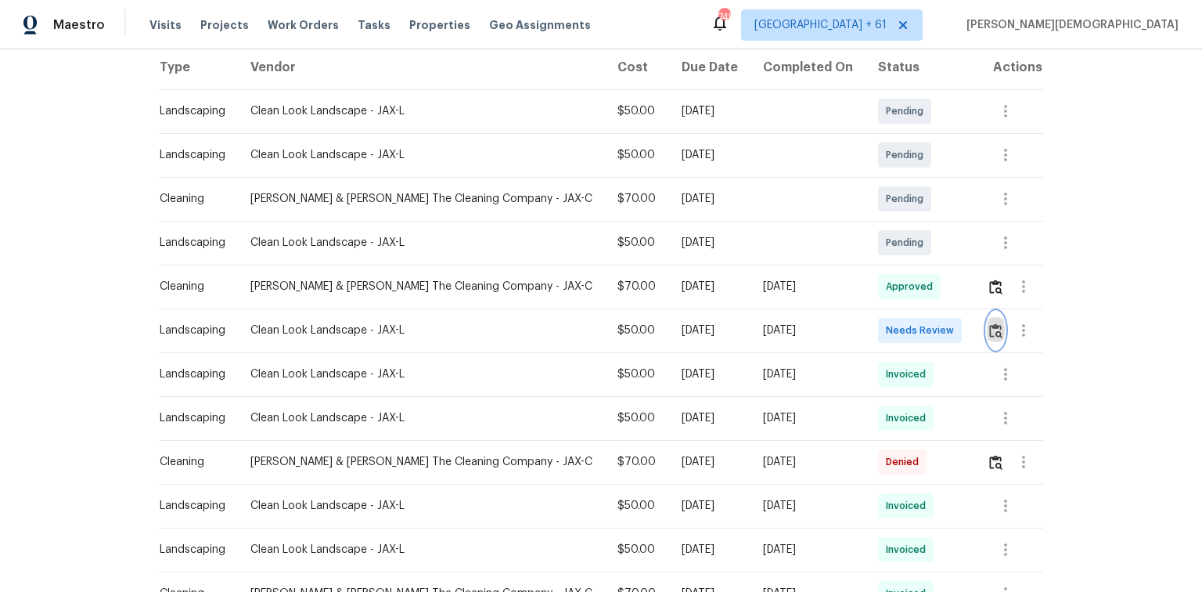
click at [855, 323] on img "button" at bounding box center [995, 330] width 13 height 15
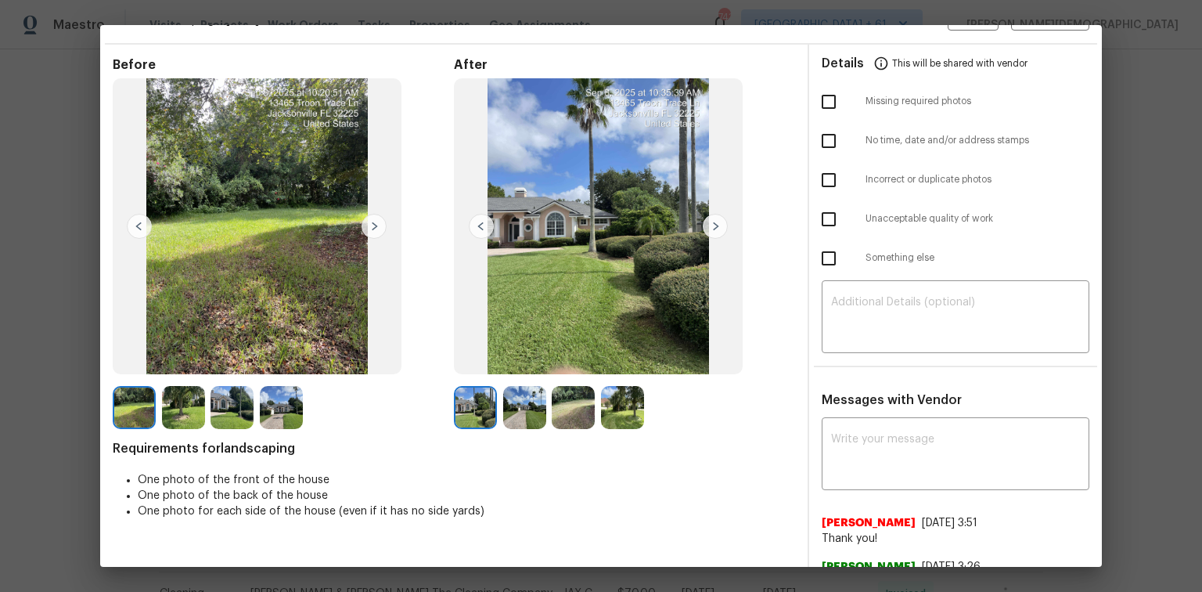
scroll to position [63, 0]
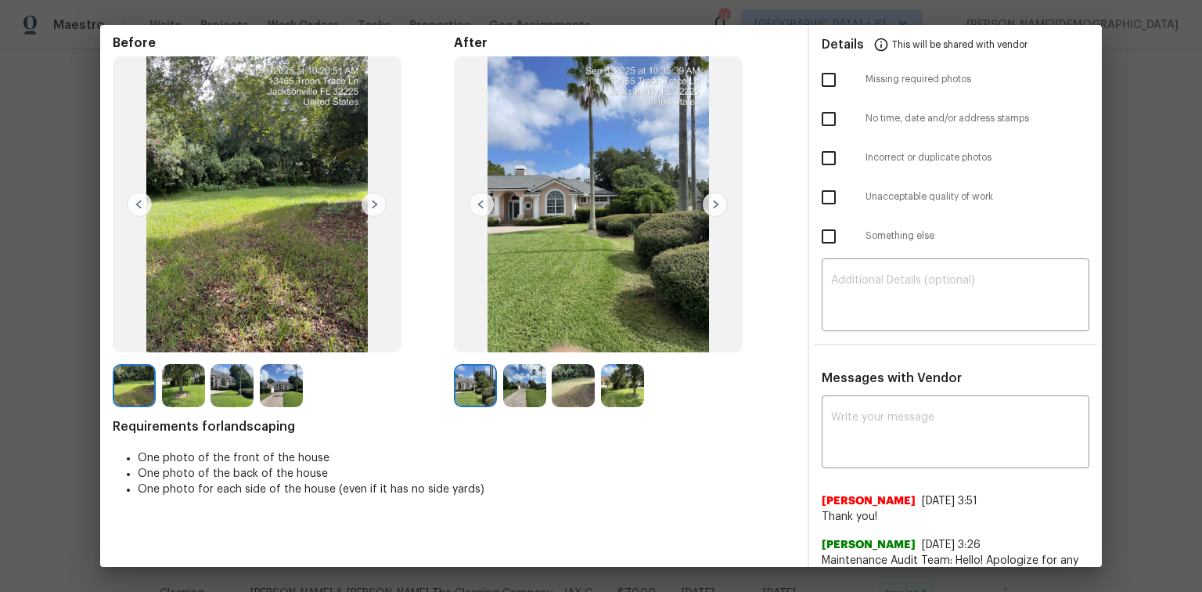
click at [855, 395] on textarea at bounding box center [955, 434] width 249 height 44
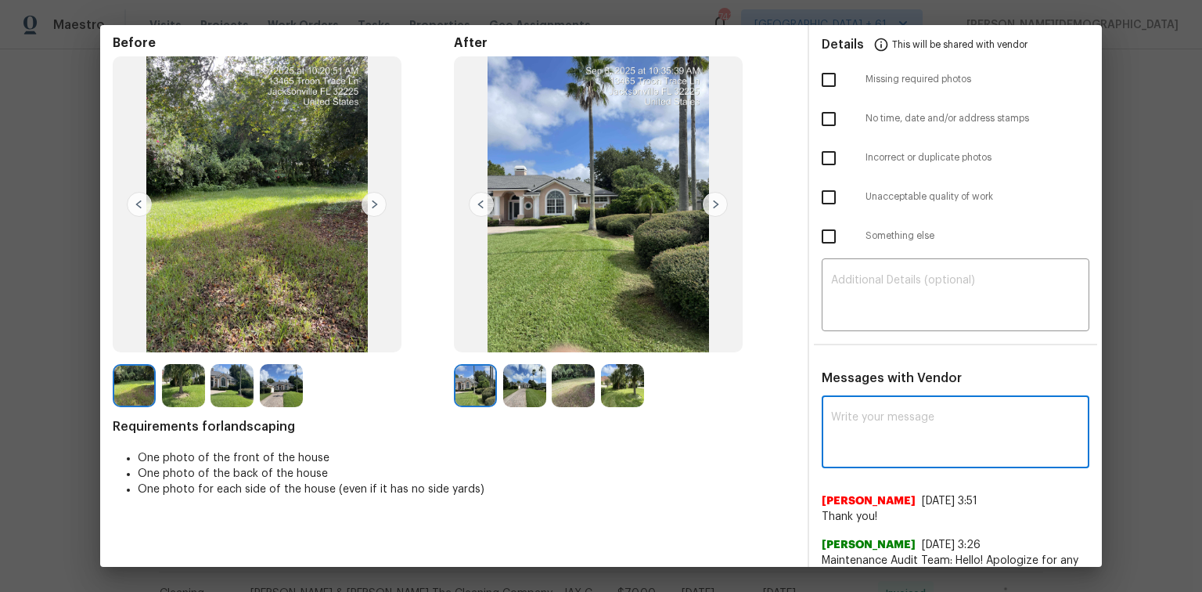
paste textarea "Maintenance Audit Team: Hello! Unfortunately, this landscaping visit completed …"
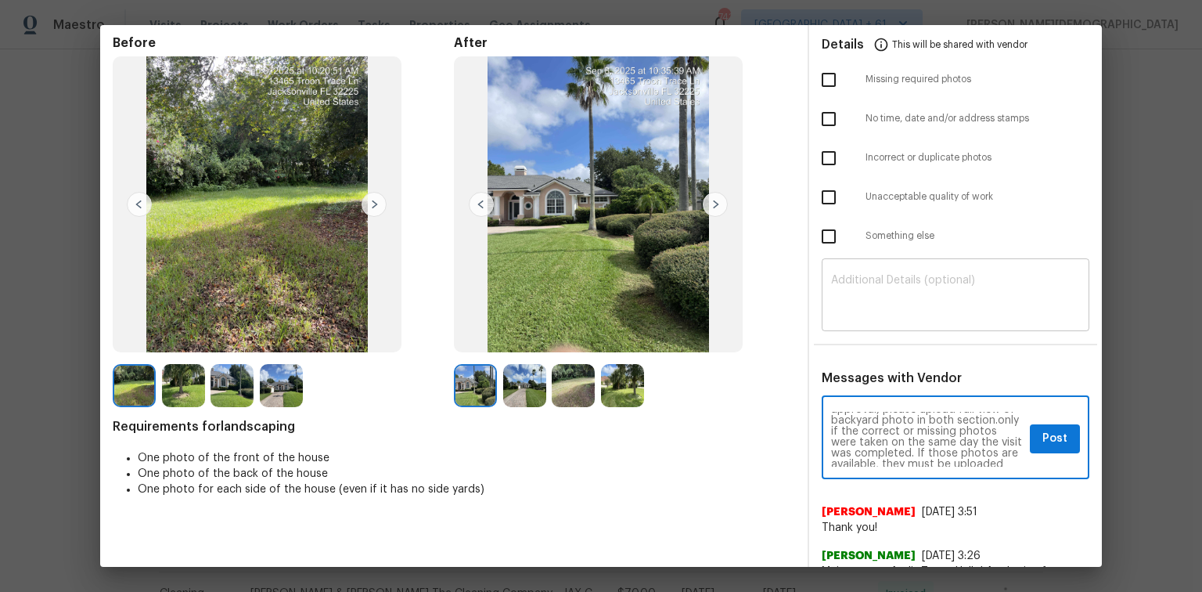
type textarea "Maintenance Audit Team: Hello! Unfortunately, this landscaping visit completed …"
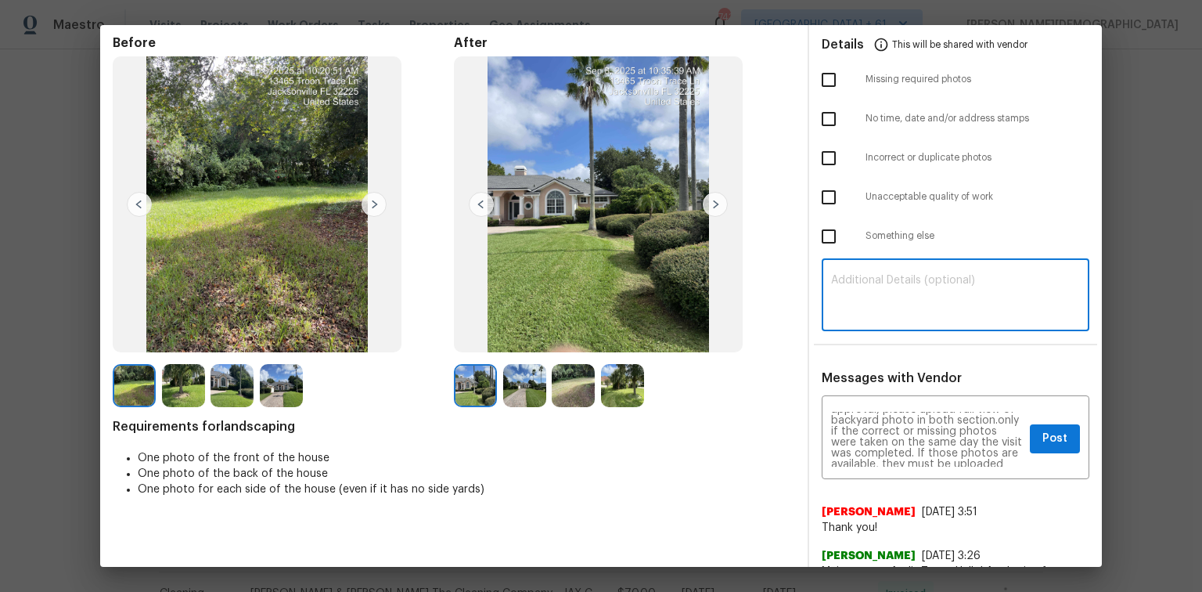
click at [855, 297] on textarea at bounding box center [955, 297] width 249 height 44
paste textarea "Maintenance Audit Team: Hello! Unfortunately, this landscaping visit completed …"
type textarea "Maintenance Audit Team: Hello! Unfortunately, this landscaping visit completed …"
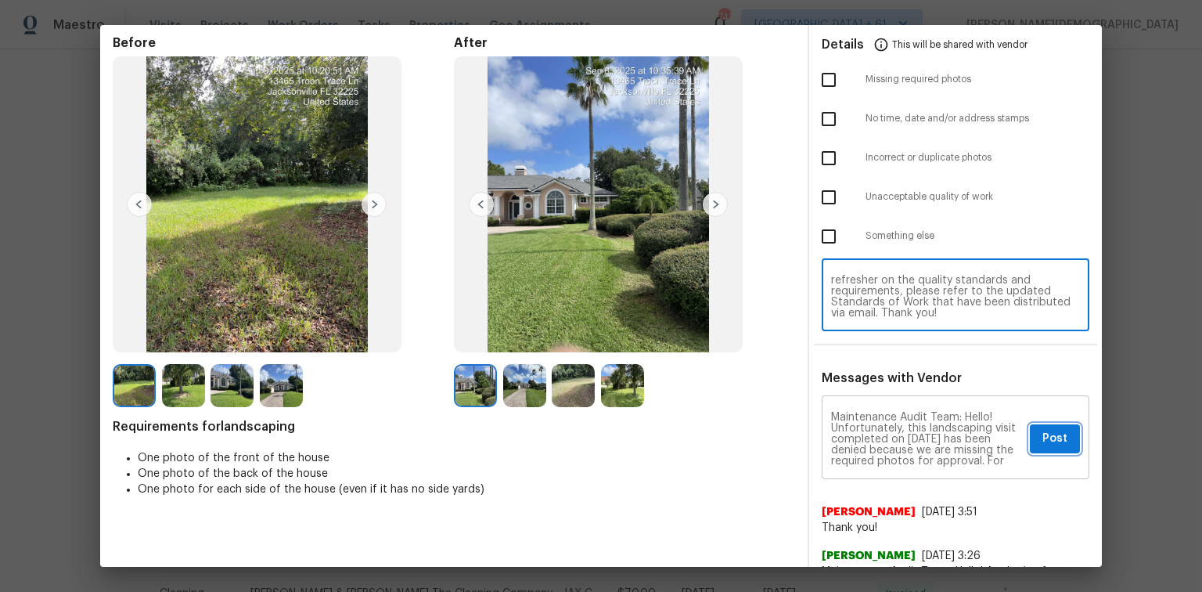
click at [855, 395] on span "Post" at bounding box center [1054, 439] width 25 height 20
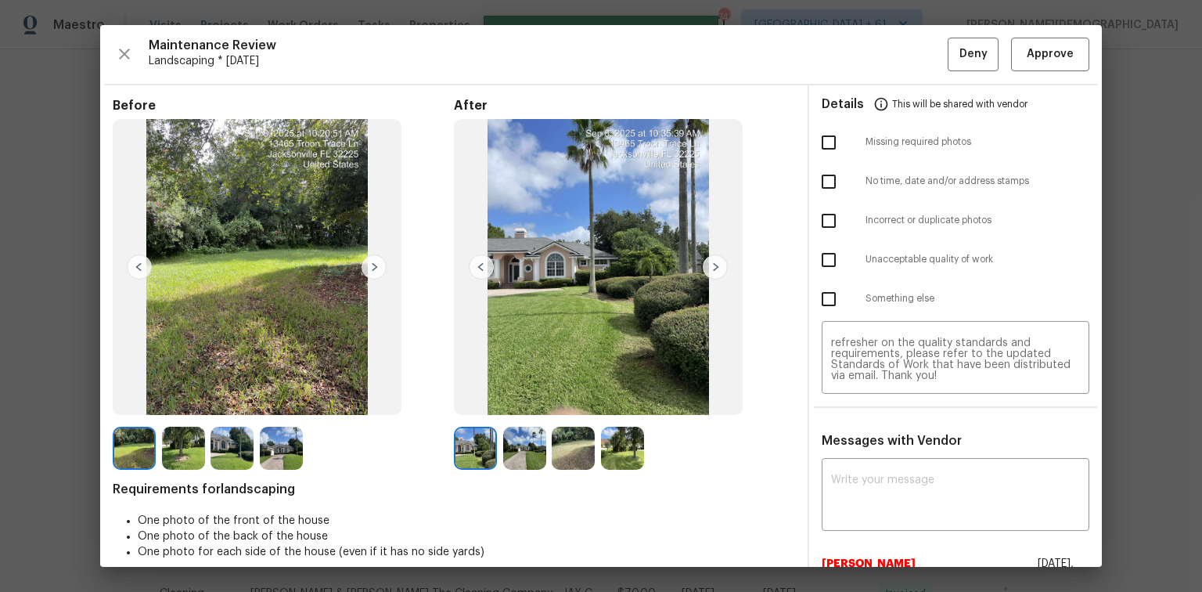
click at [827, 138] on input "checkbox" at bounding box center [828, 142] width 33 height 33
checkbox input "true"
click at [855, 47] on span "Deny" at bounding box center [973, 55] width 28 height 20
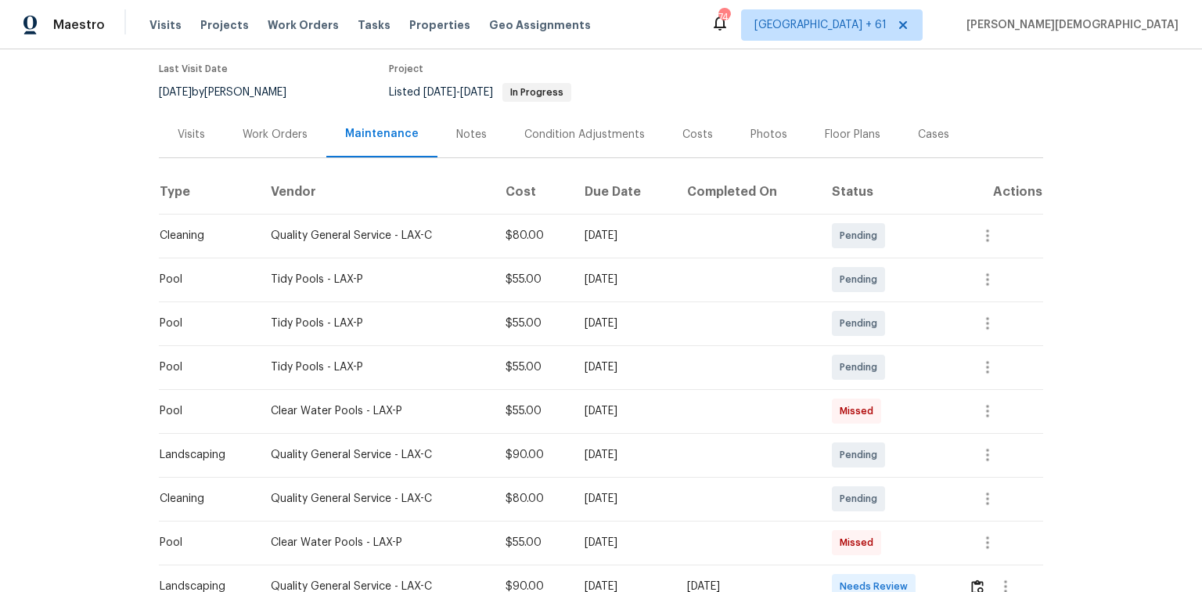
scroll to position [188, 0]
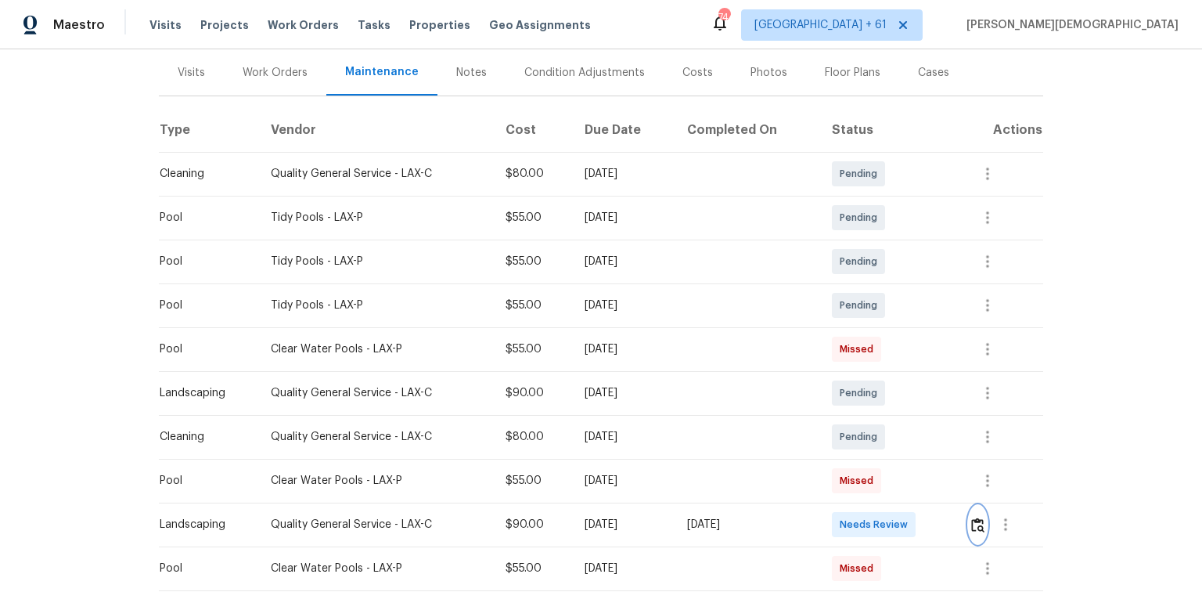
click at [855, 395] on img "button" at bounding box center [977, 524] width 13 height 15
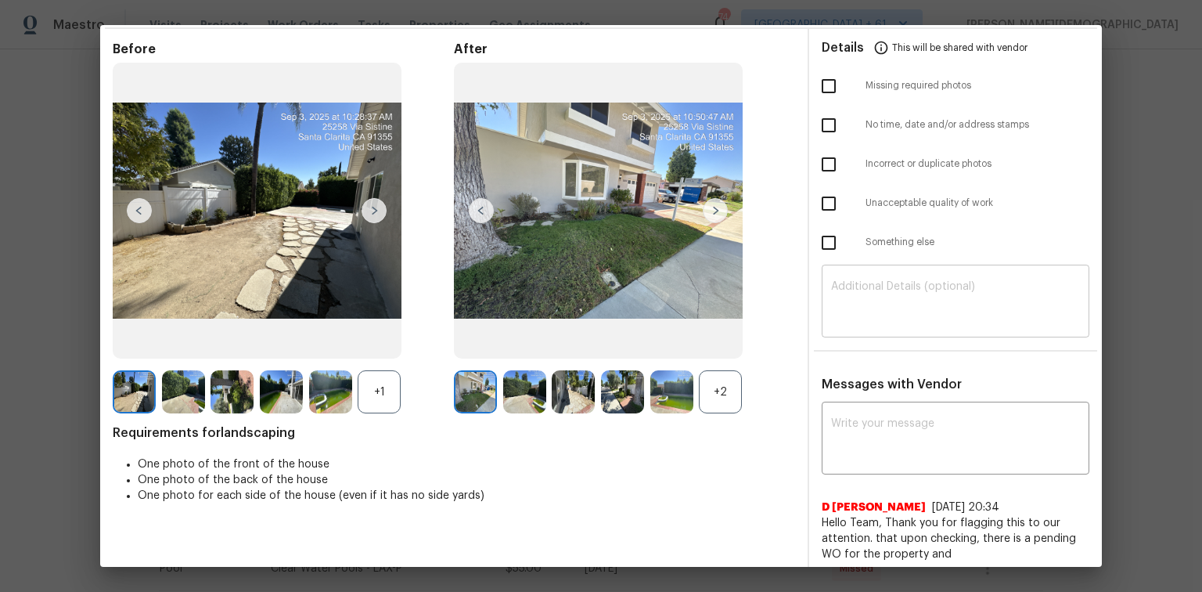
scroll to position [0, 0]
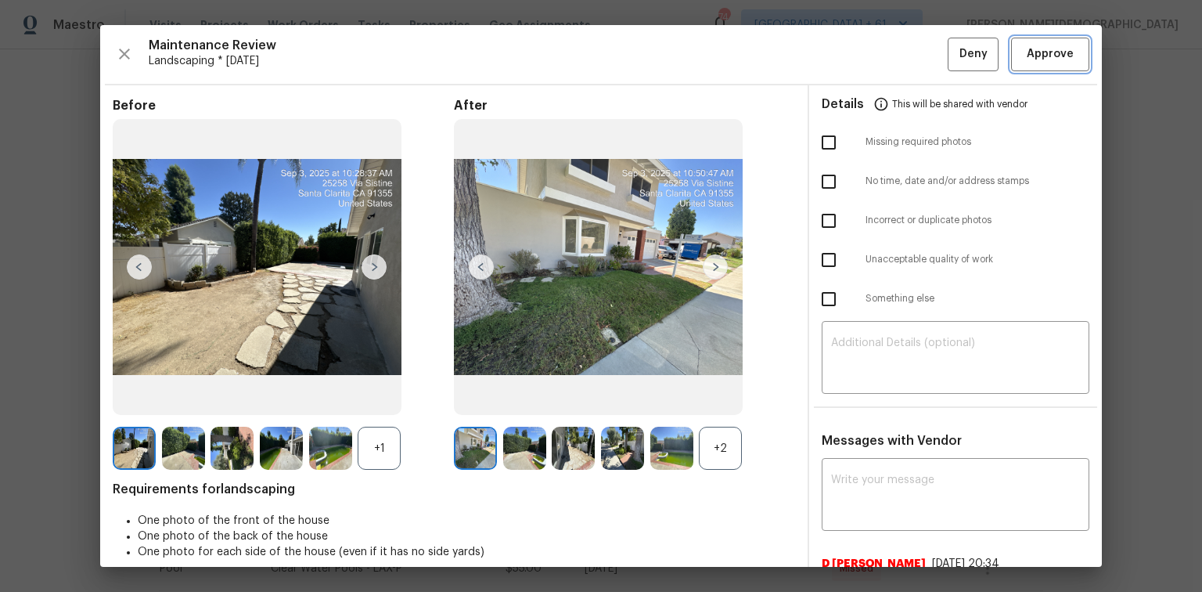
click at [855, 46] on span "Approve" at bounding box center [1050, 55] width 47 height 20
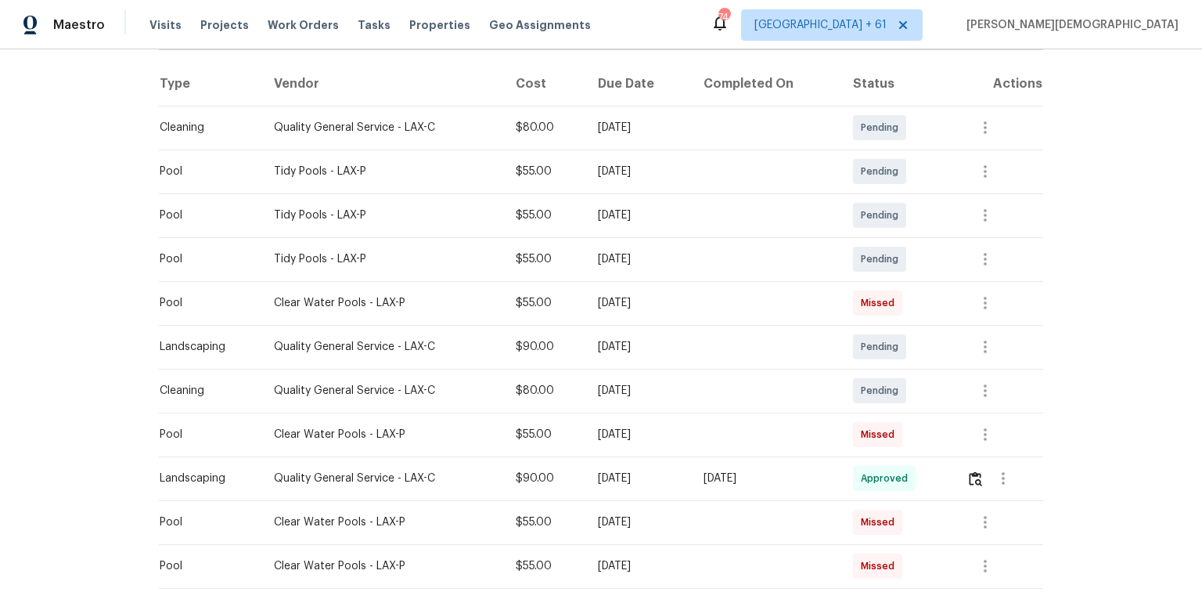
scroll to position [313, 0]
